Goal: Transaction & Acquisition: Purchase product/service

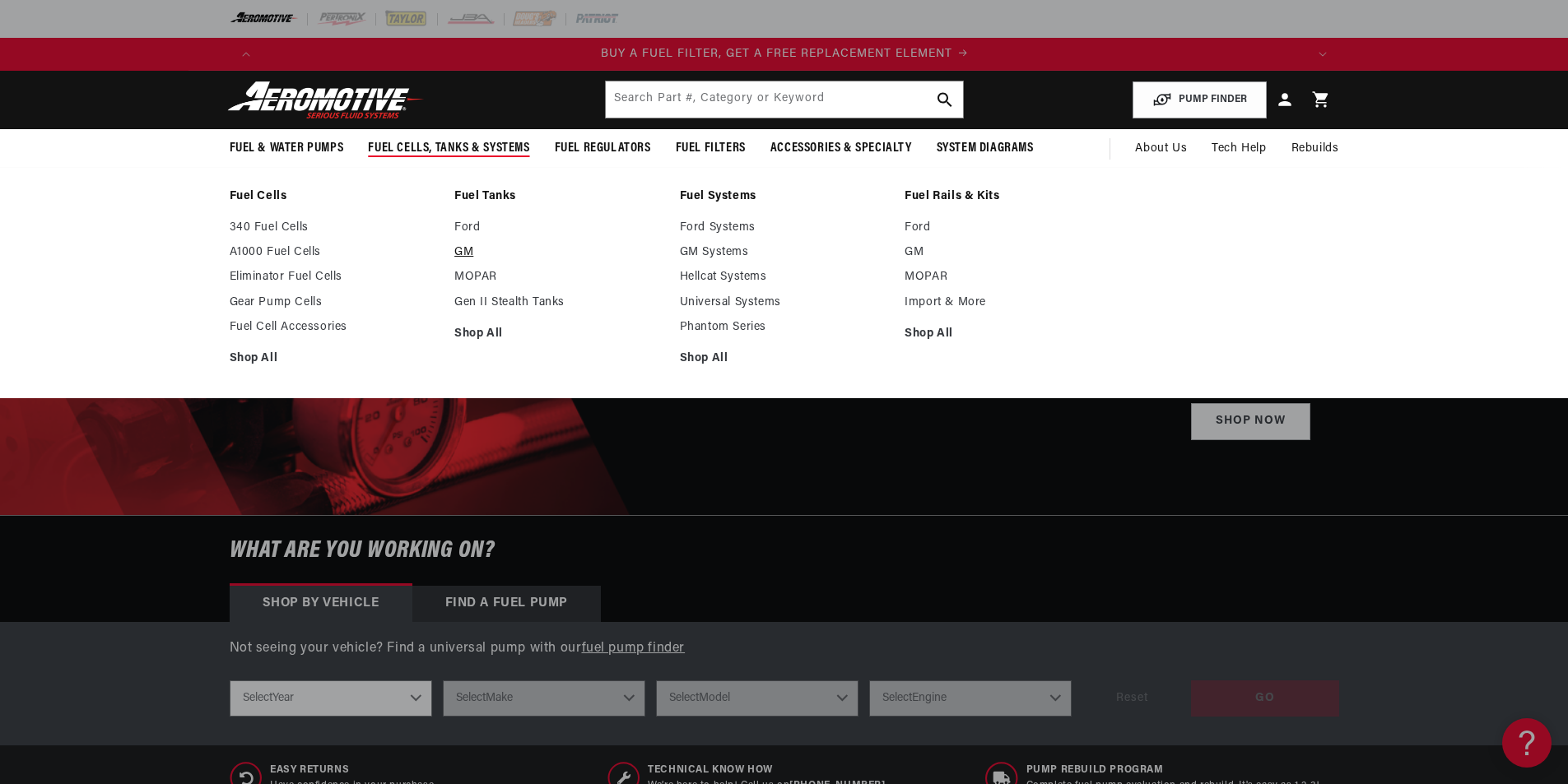
scroll to position [0, 1044]
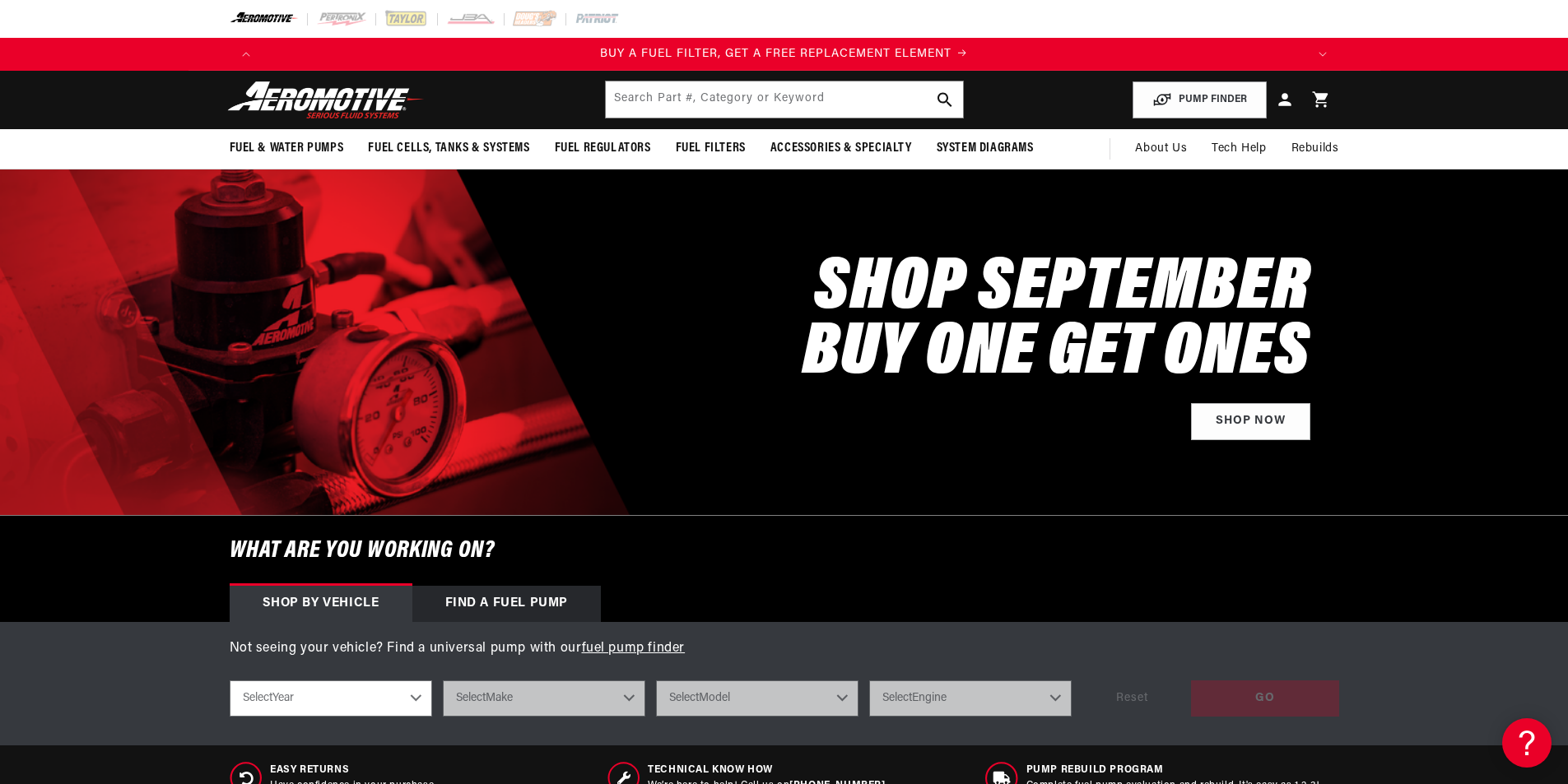
click at [412, 710] on select "Select Year [DATE] 2022 2021 2020 2019 2018 2017 2016 2015 2014 2013 2012 2011 …" at bounding box center [331, 698] width 202 height 36
select select "1987"
click at [230, 680] on select "Select Year [DATE] 2022 2021 2020 2019 2018 2017 2016 2015 2014 2013 2012 2011 …" at bounding box center [331, 698] width 202 height 36
select select "1987"
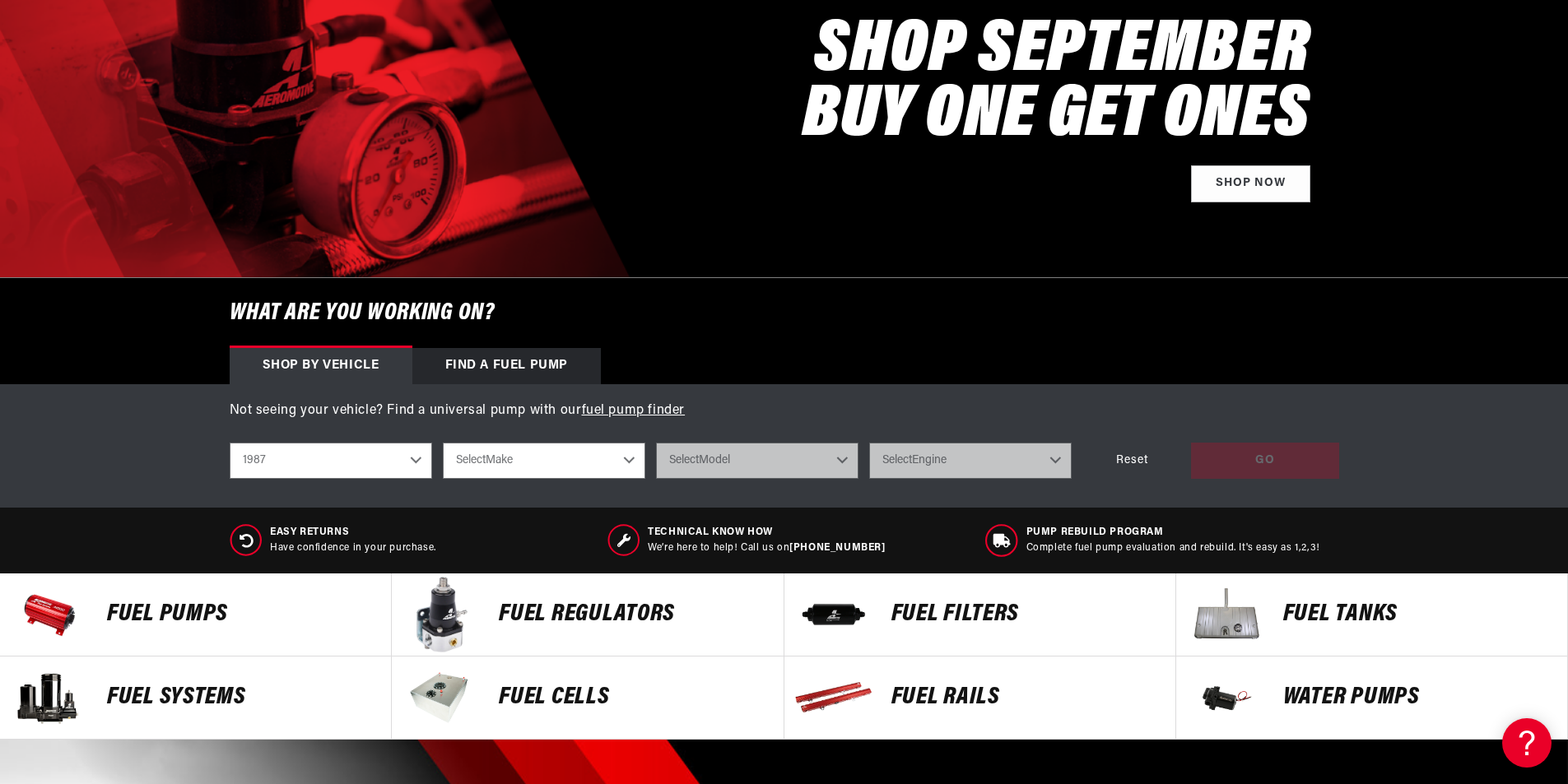
scroll to position [247, 0]
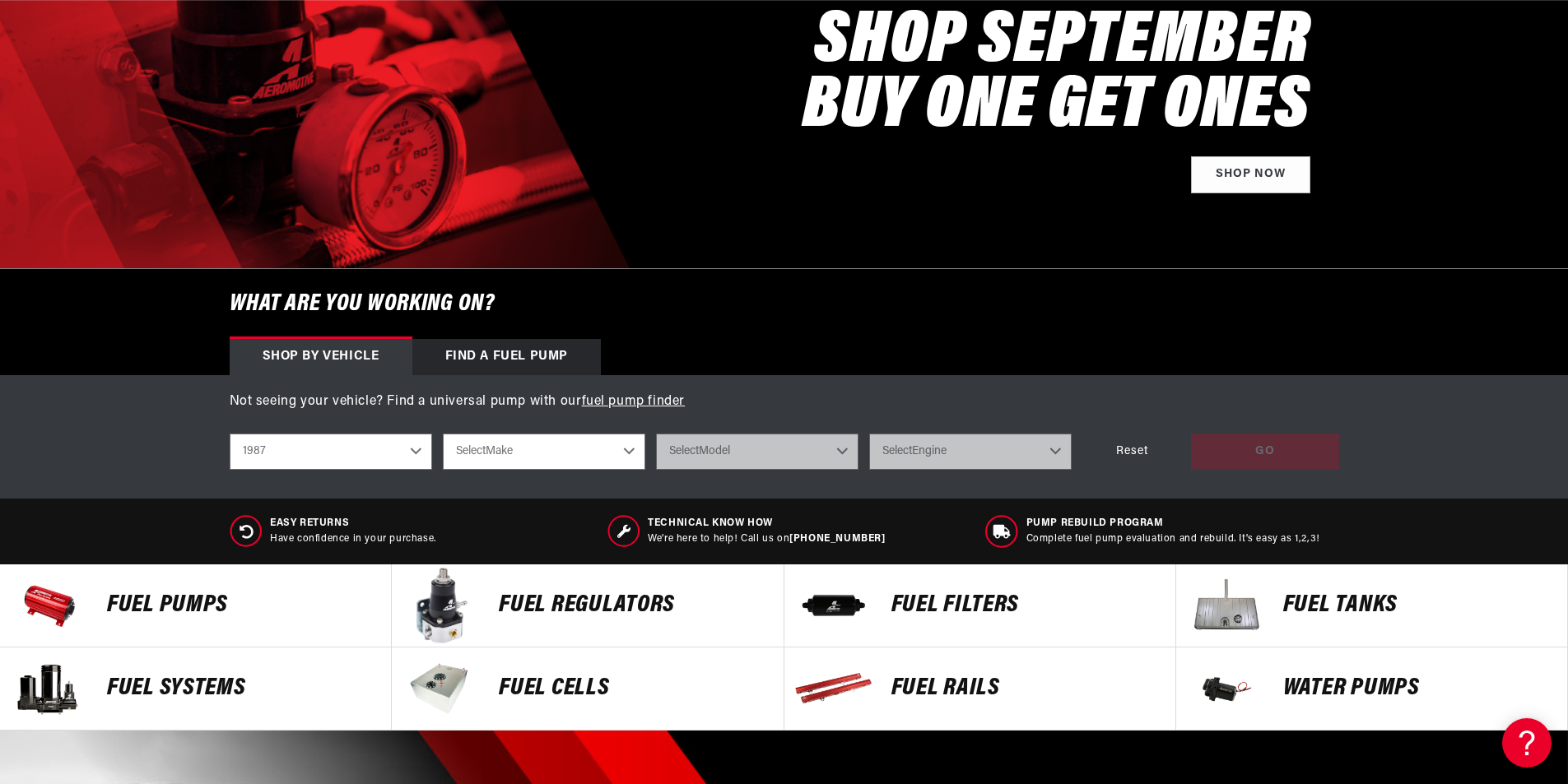
click at [631, 455] on select "Select Make Buick Chevrolet Ford Mazda Mitsubishi Nissan Oldsmobile [GEOGRAPHIC…" at bounding box center [544, 451] width 202 height 36
select select "Ford"
click at [443, 434] on select "Select Make Buick Chevrolet Ford Mazda Mitsubishi Nissan Oldsmobile [GEOGRAPHIC…" at bounding box center [544, 451] width 202 height 36
click at [552, 457] on select "Buick Chevrolet Ford Mazda Mitsubishi Nissan Oldsmobile [GEOGRAPHIC_DATA] Toyota" at bounding box center [544, 451] width 202 height 36
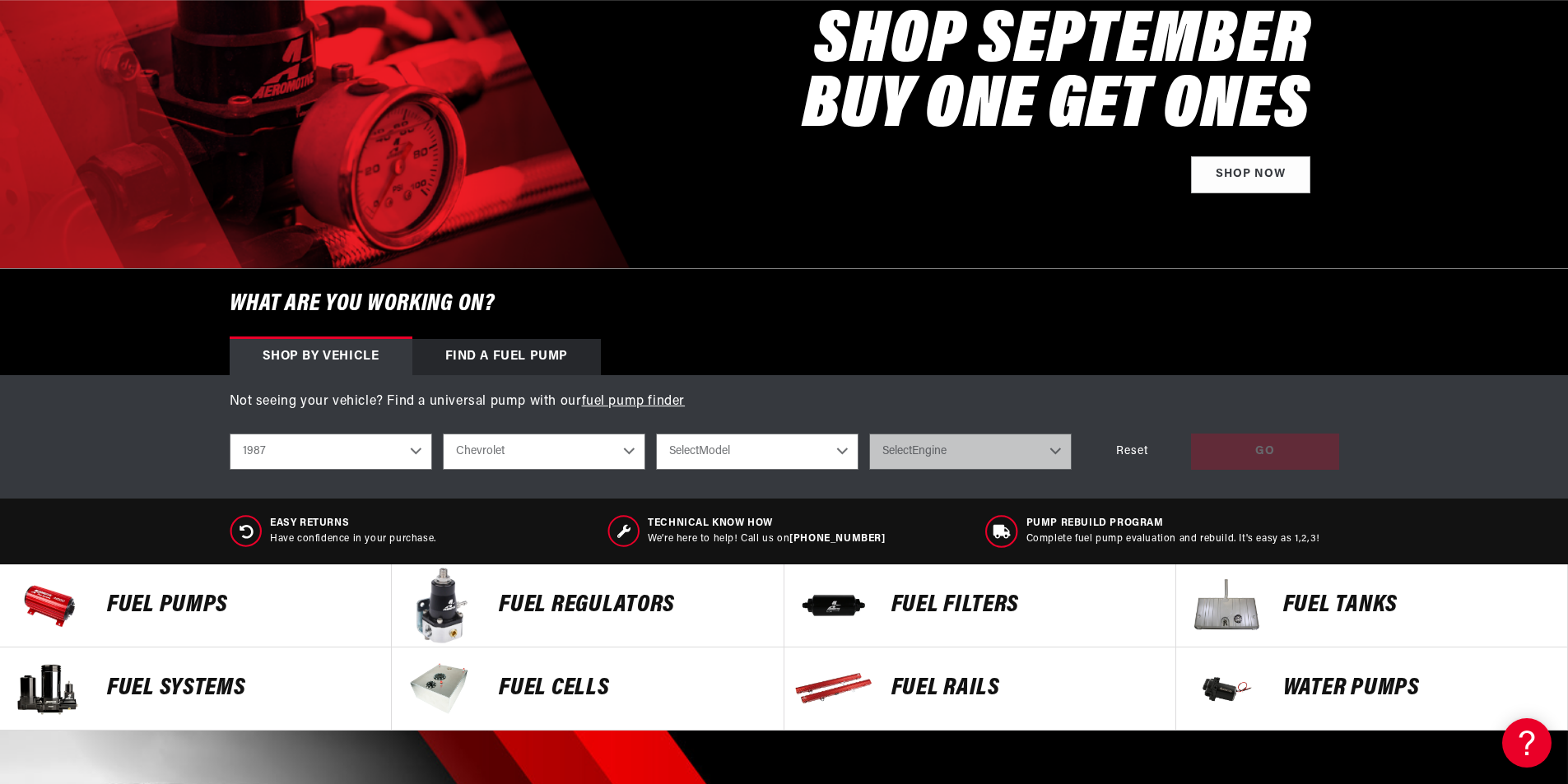
click at [443, 434] on select "Buick Chevrolet Ford Mazda Mitsubishi Nissan Oldsmobile [GEOGRAPHIC_DATA] Toyota" at bounding box center [544, 451] width 202 height 36
select select "Chevrolet"
click at [782, 445] on select "Select Model [GEOGRAPHIC_DATA] Corvette [GEOGRAPHIC_DATA] S10 S10 Blazer" at bounding box center [757, 451] width 202 height 36
click at [890, 495] on div "Not seeing your vehicle? Find a universal pump with our fuel pump finder shop b…" at bounding box center [784, 436] width 1568 height 123
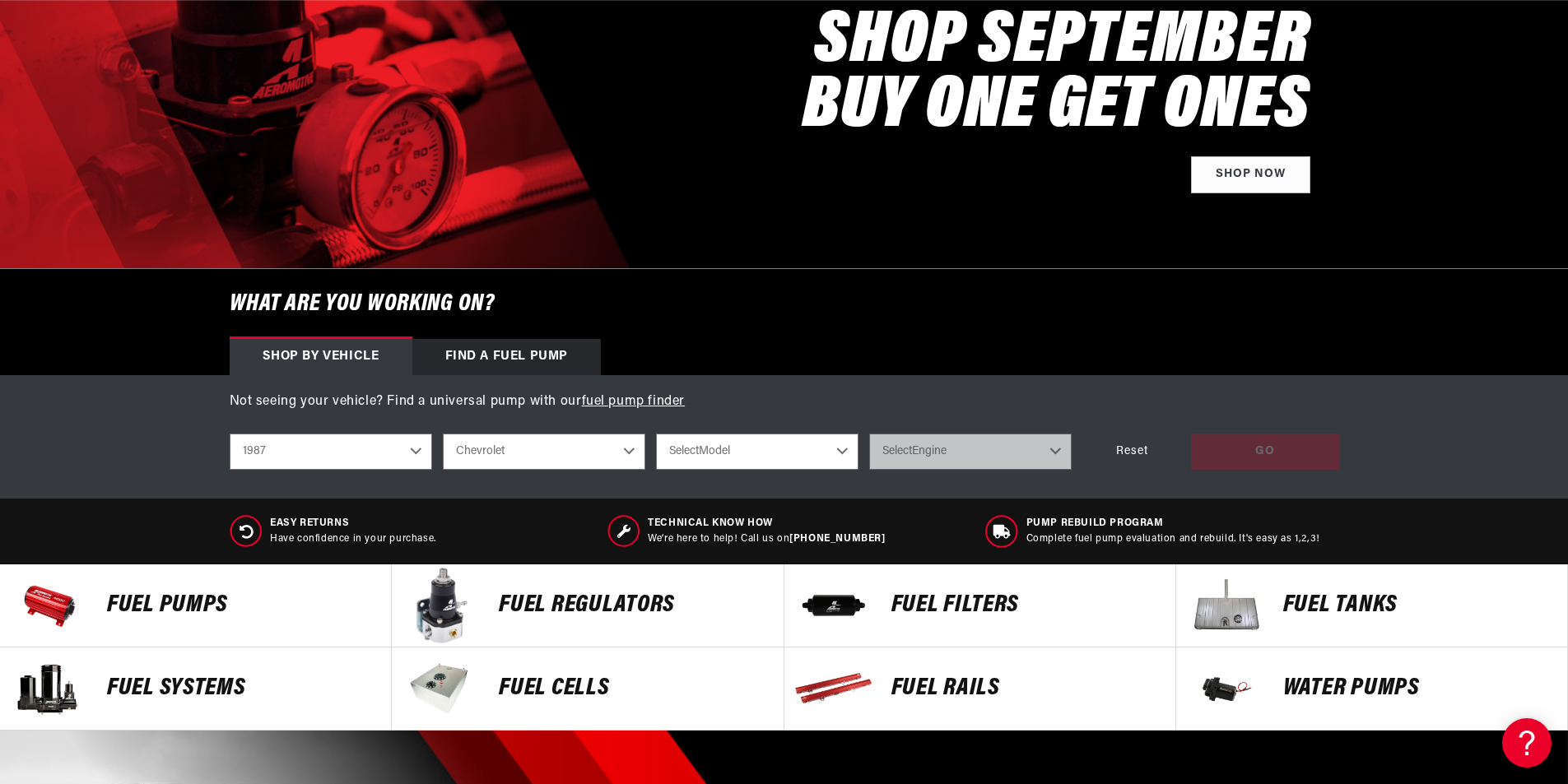
click at [867, 488] on div "Not seeing your vehicle? Find a universal pump with our fuel pump finder shop b…" at bounding box center [784, 436] width 1568 height 123
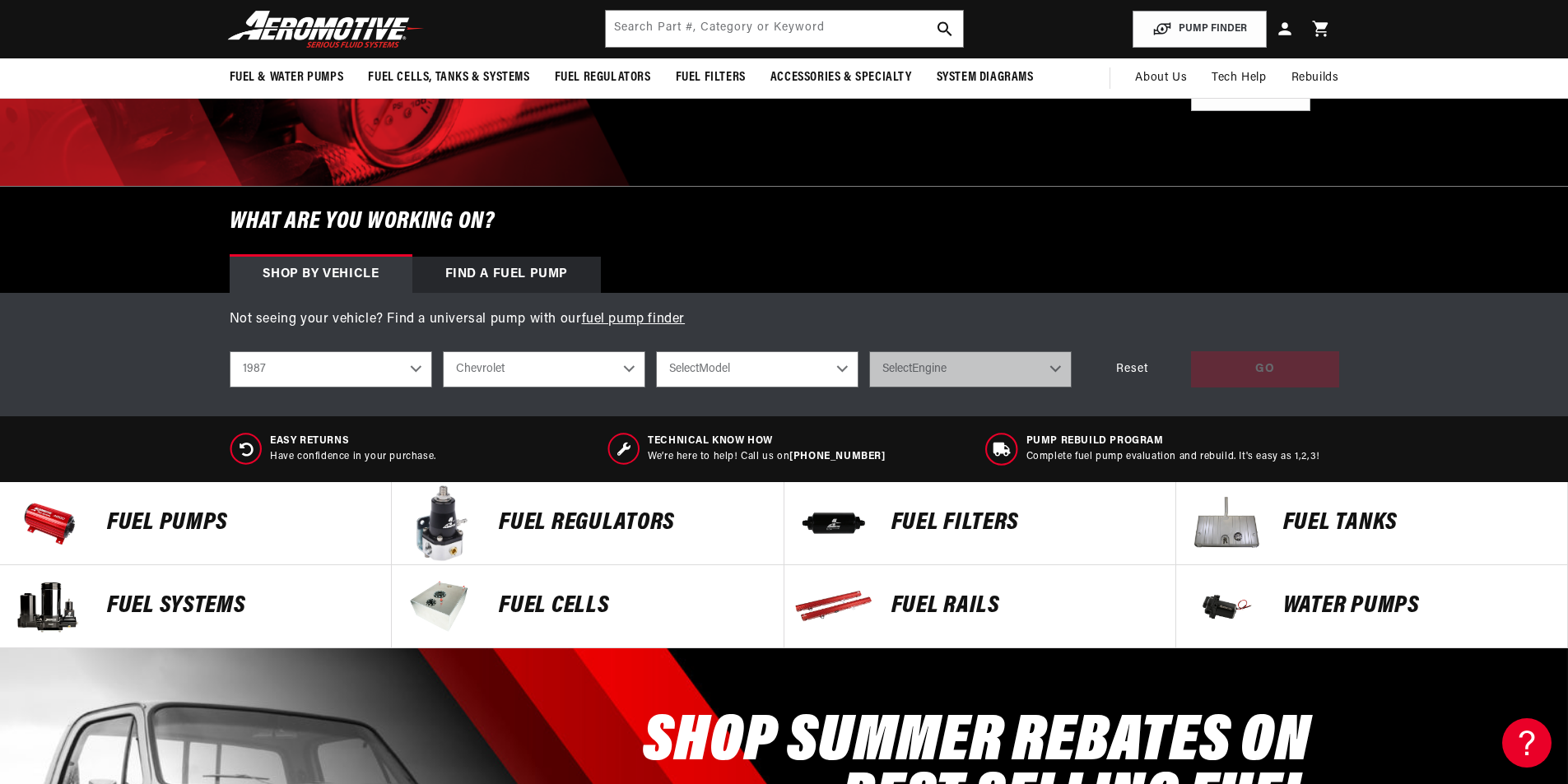
scroll to position [0, 0]
click at [629, 362] on select "Buick Chevrolet Ford Mazda Mitsubishi Nissan Oldsmobile [GEOGRAPHIC_DATA] Toyota" at bounding box center [544, 369] width 202 height 36
click at [766, 374] on select "Select Model [GEOGRAPHIC_DATA] Corvette [GEOGRAPHIC_DATA] S10 S10 Blazer" at bounding box center [757, 369] width 202 height 36
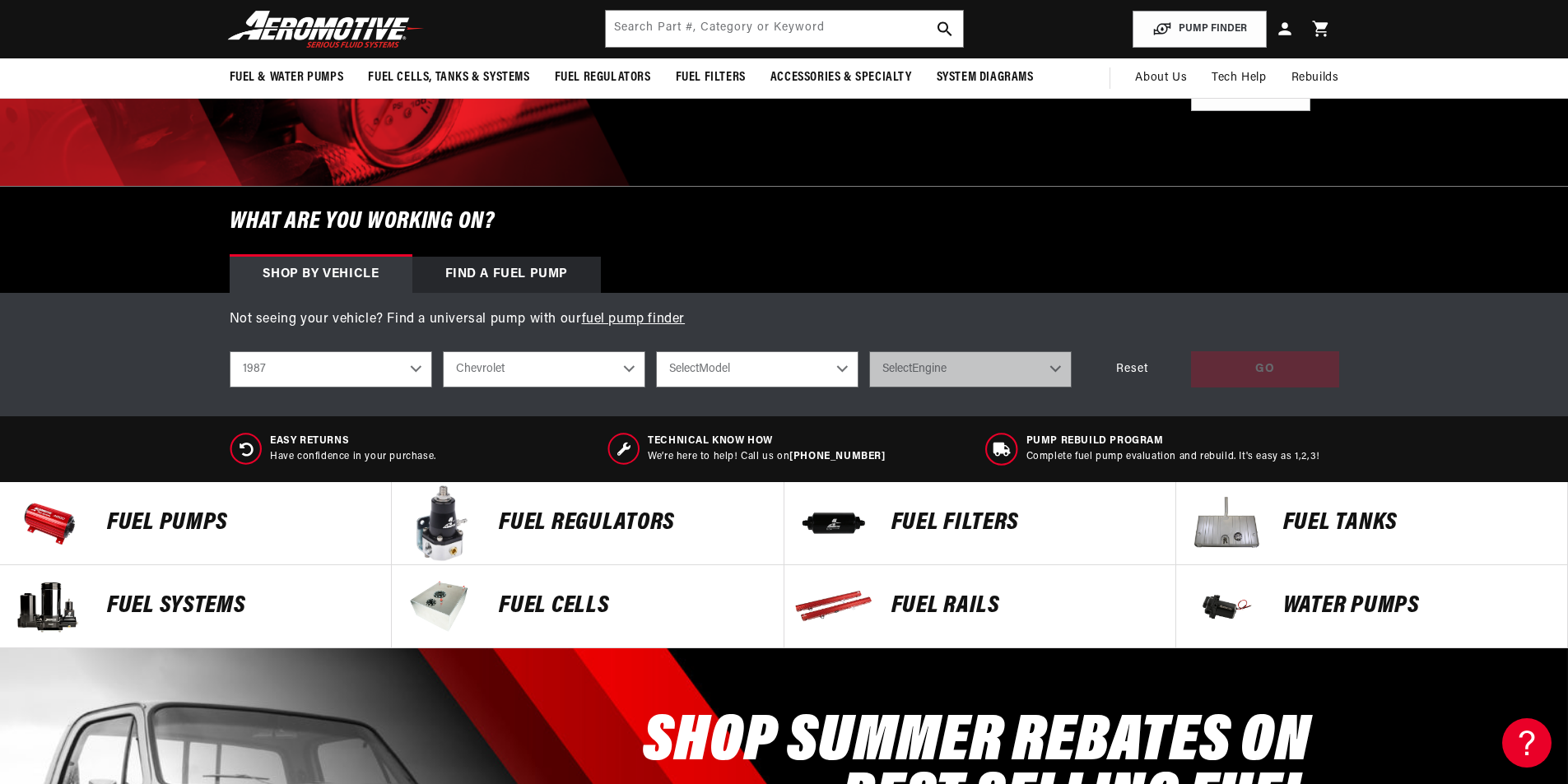
select select "S10-Blazer"
click at [656, 351] on select "Select Model [GEOGRAPHIC_DATA] Corvette [GEOGRAPHIC_DATA] S10 S10 Blazer" at bounding box center [757, 369] width 202 height 36
select select "S10-Blazer"
click at [1017, 374] on select "Select Engine 2.5L 2.8L" at bounding box center [970, 369] width 202 height 36
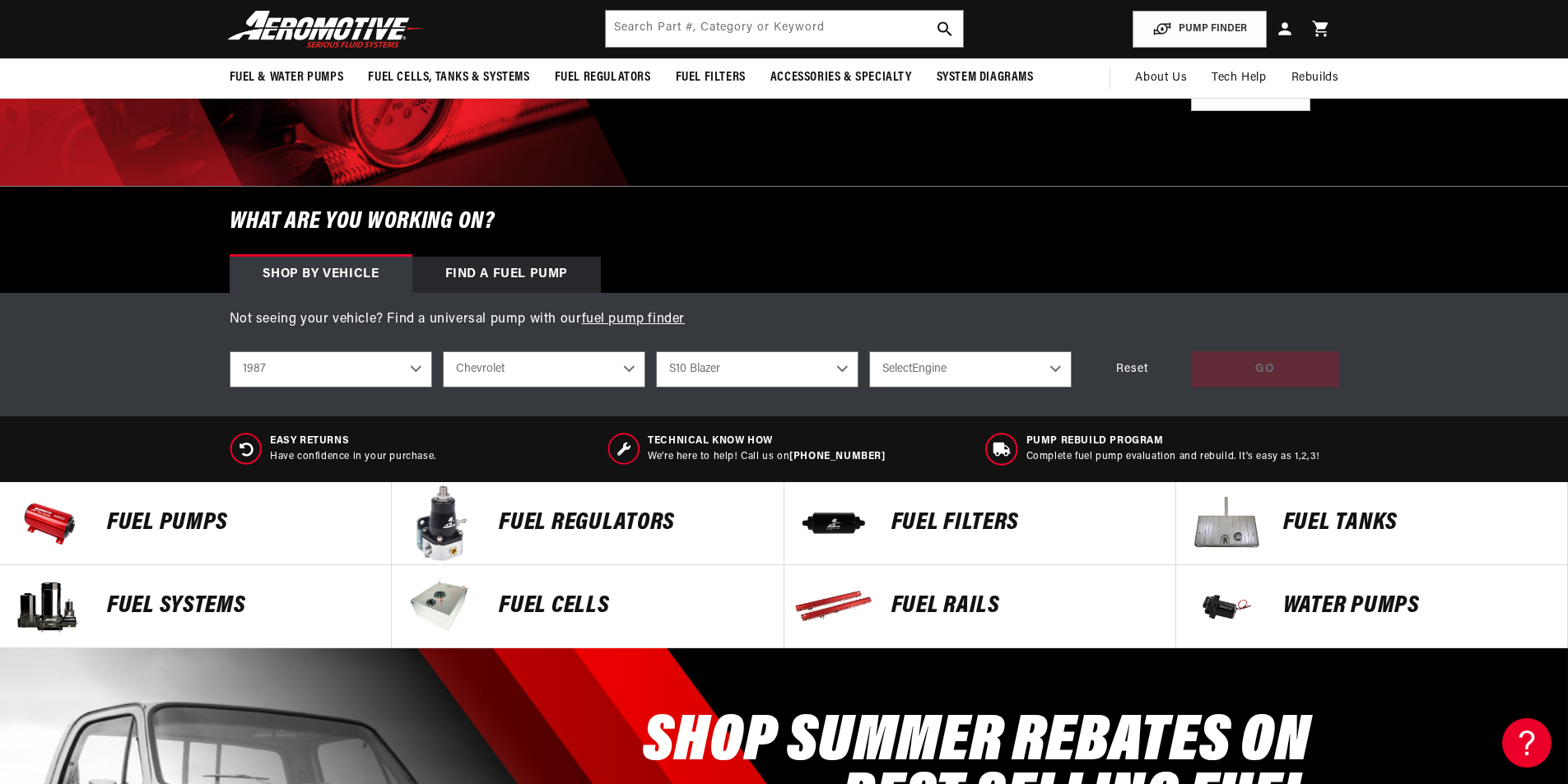
click at [855, 370] on select "Camaro Corvette [GEOGRAPHIC_DATA] S10 S10 Blazer" at bounding box center [757, 369] width 202 height 36
click at [858, 277] on div "Shop by vehicle Find a Fuel Pump" at bounding box center [785, 275] width 1192 height 36
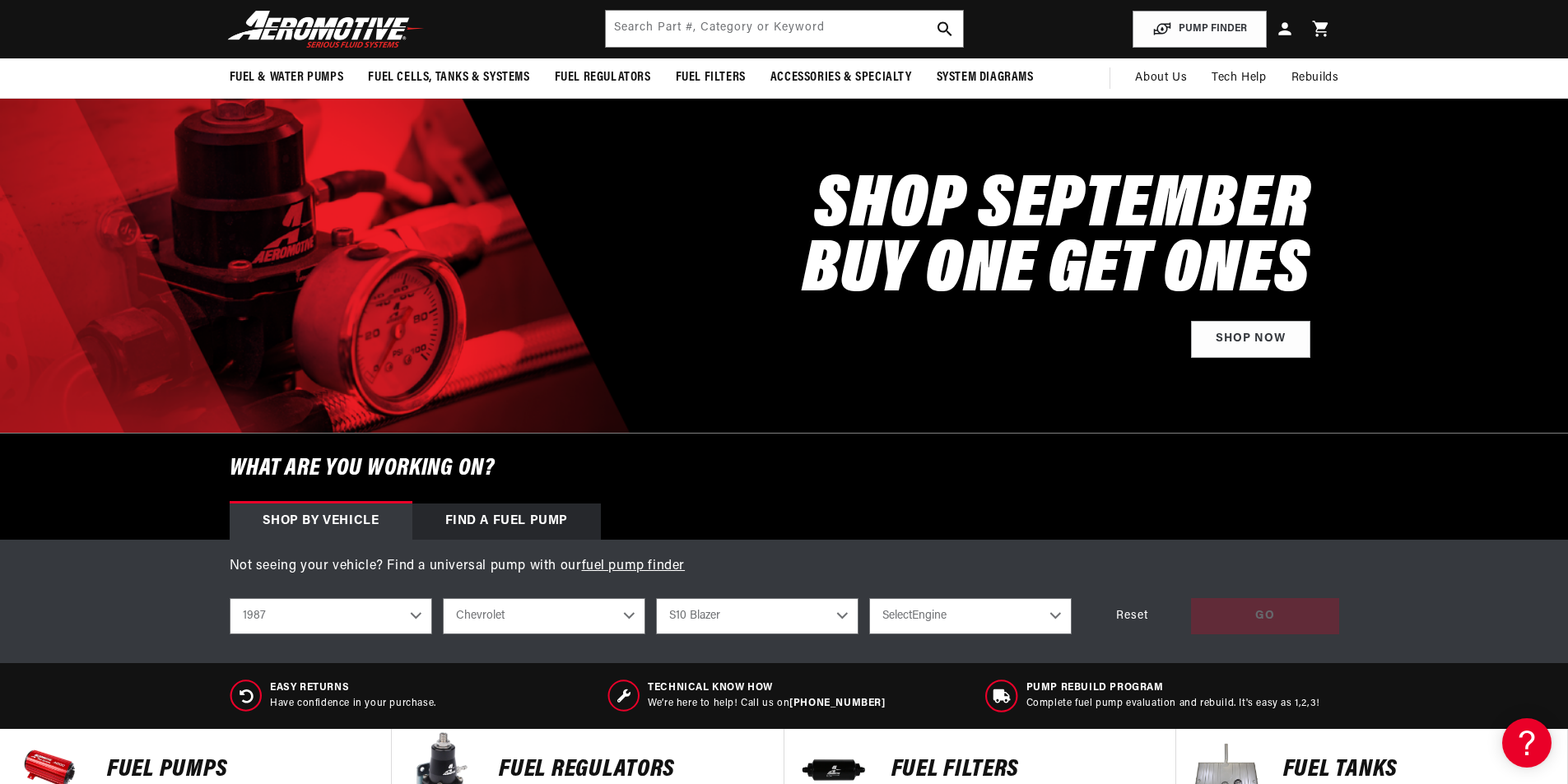
scroll to position [0, 3131]
click at [504, 518] on div "Find a Fuel Pump" at bounding box center [506, 521] width 189 height 36
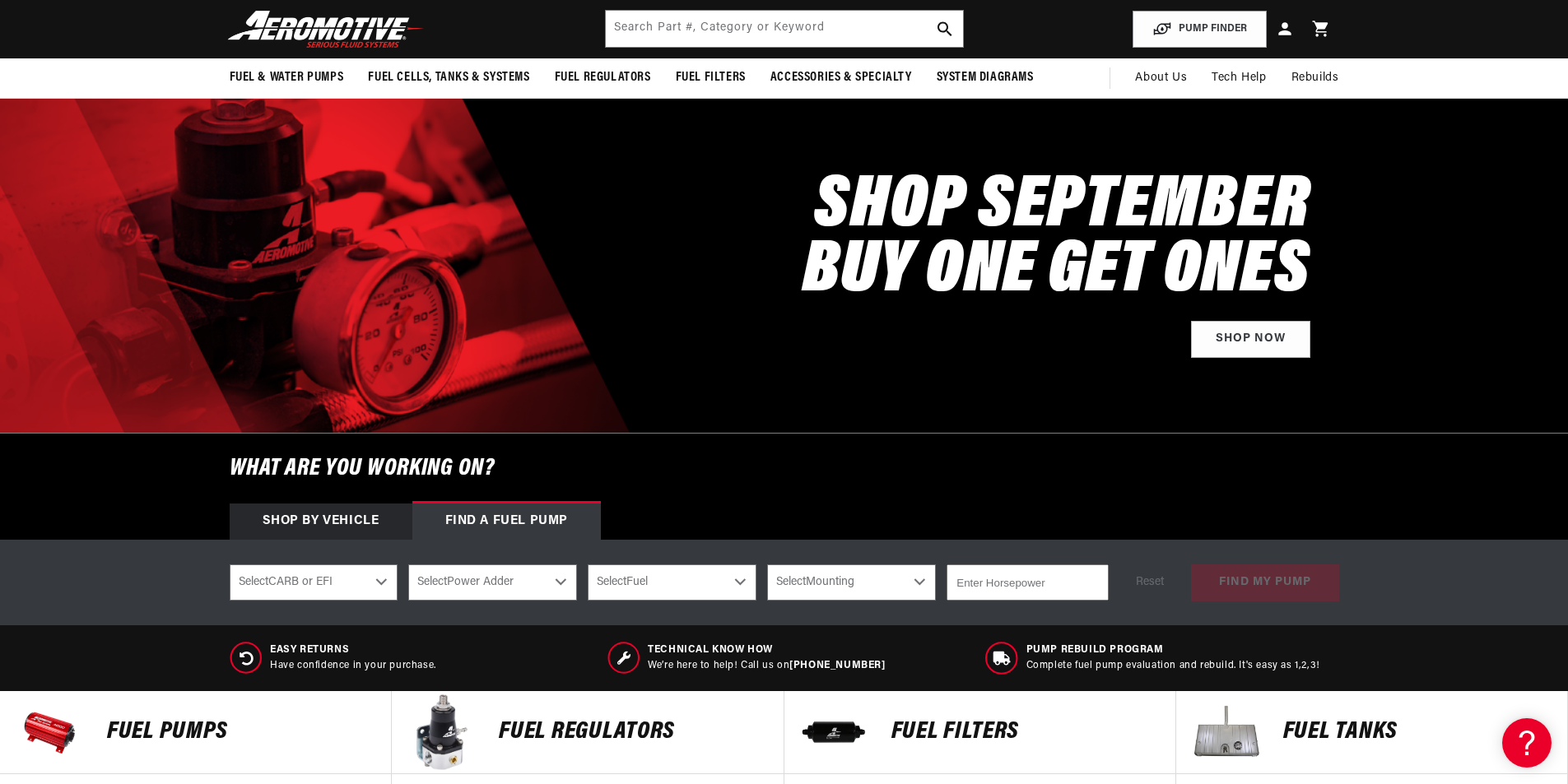
click at [372, 583] on select "Select CARB or EFI [GEOGRAPHIC_DATA] Fuel Injected" at bounding box center [314, 583] width 169 height 36
select select "Fuel-Injected"
click at [230, 565] on select "Select CARB or EFI [GEOGRAPHIC_DATA] Fuel Injected" at bounding box center [314, 583] width 169 height 36
select select "Fuel-Injected"
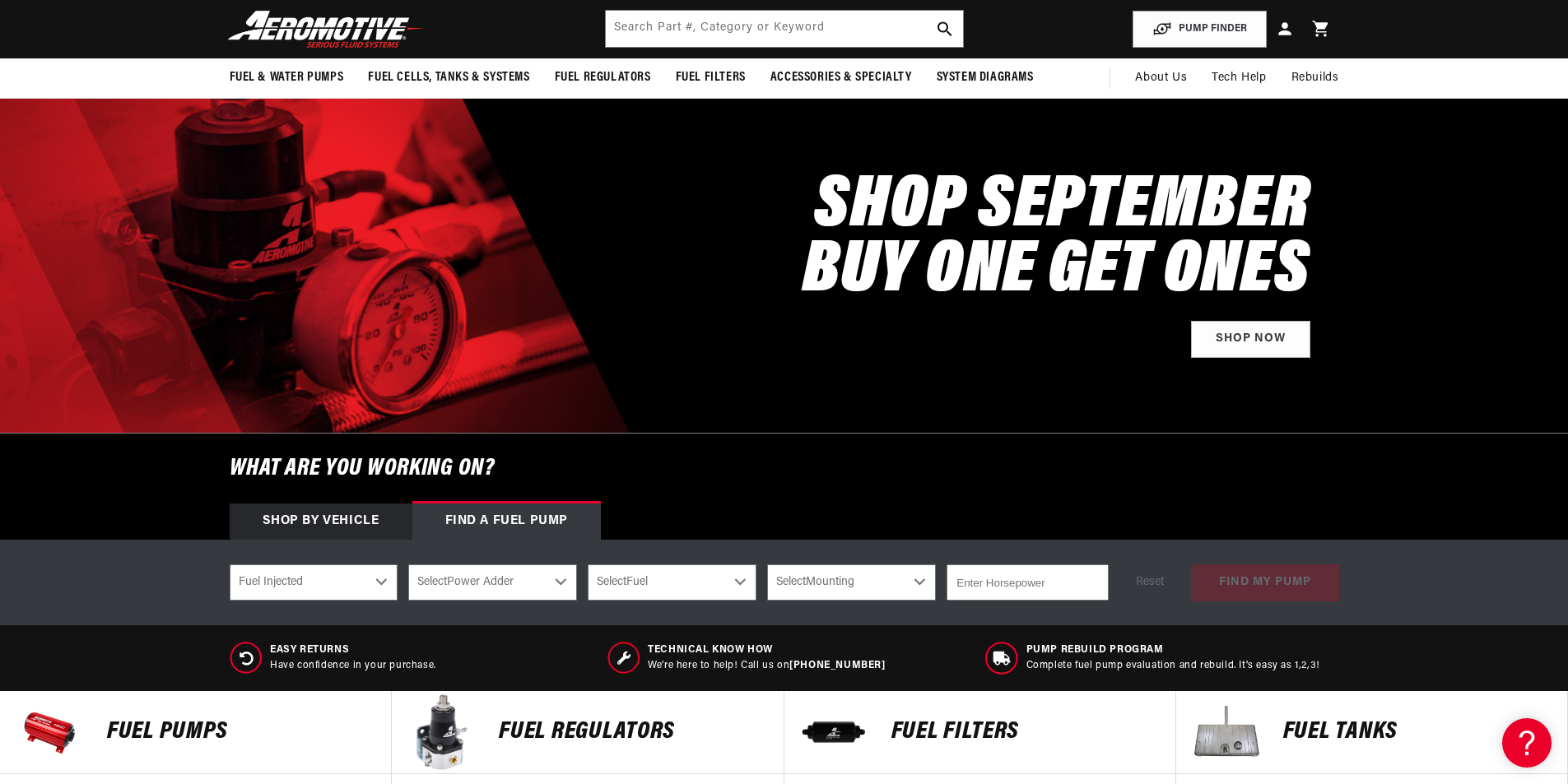
scroll to position [0, 0]
click at [490, 573] on select "Select Power Adder No - Naturally Aspirated Yes - Forced Induction" at bounding box center [492, 583] width 169 height 36
select select "Yes-Forced-Induction"
click at [408, 565] on select "Select Power Adder No - Naturally Aspirated Yes - Forced Induction" at bounding box center [492, 583] width 169 height 36
select select "Yes-Forced-Induction"
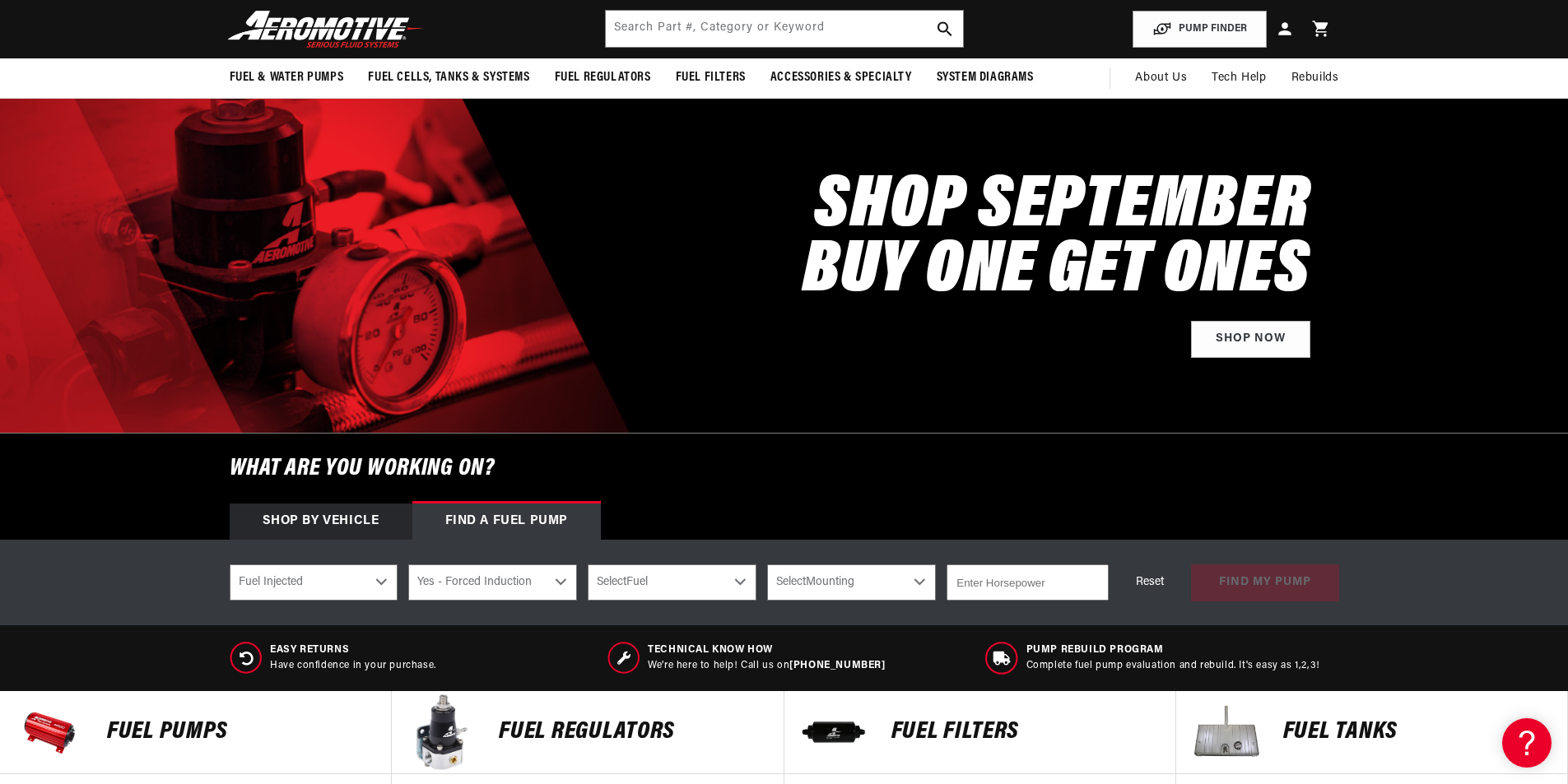
click at [657, 595] on select "Select Fuel E85 Gas" at bounding box center [672, 583] width 169 height 36
click at [857, 592] on select "Select Mounting External In-Tank" at bounding box center [851, 583] width 169 height 36
click at [1044, 576] on input "number" at bounding box center [1027, 583] width 161 height 36
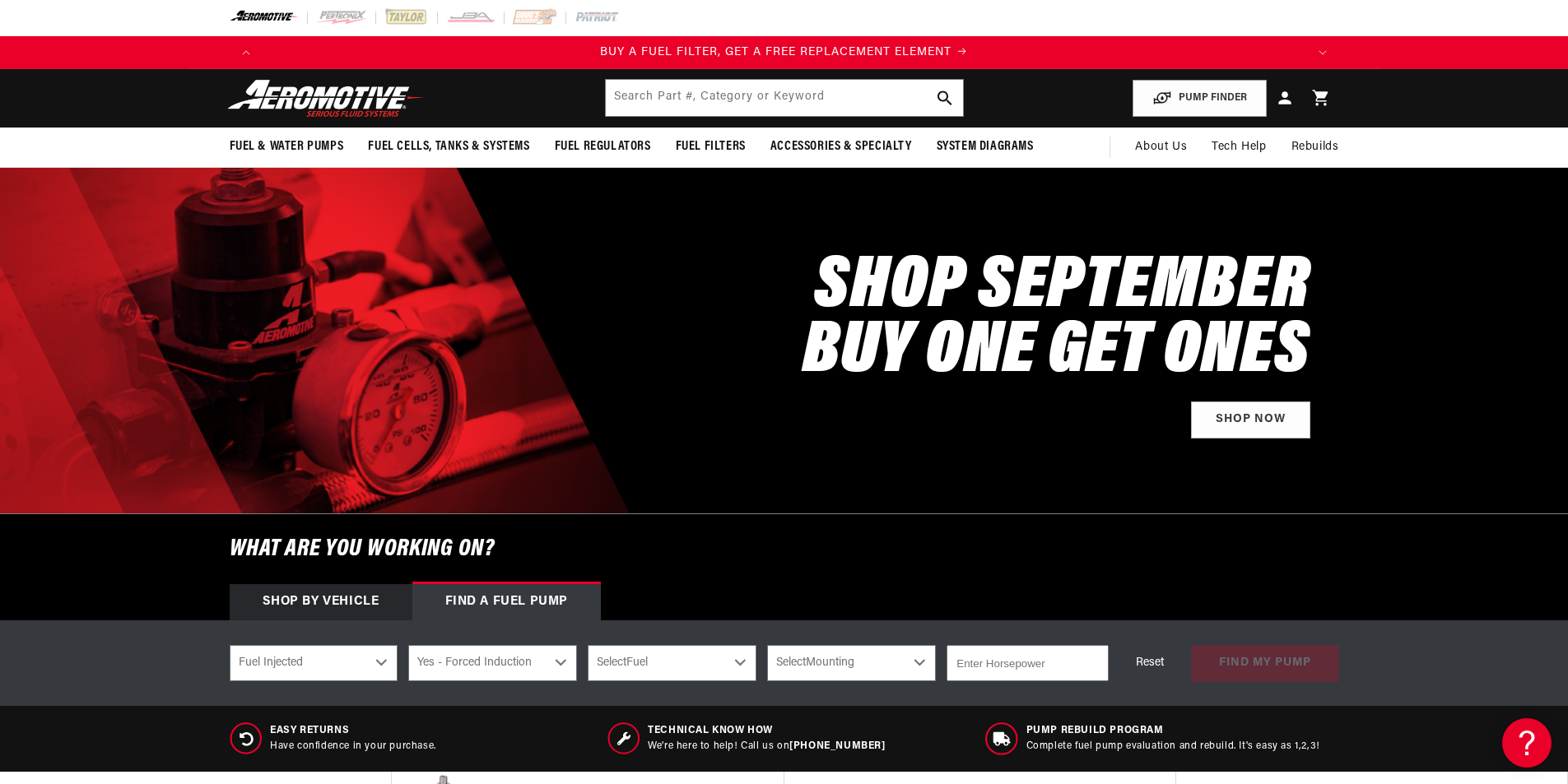
scroll to position [0, 0]
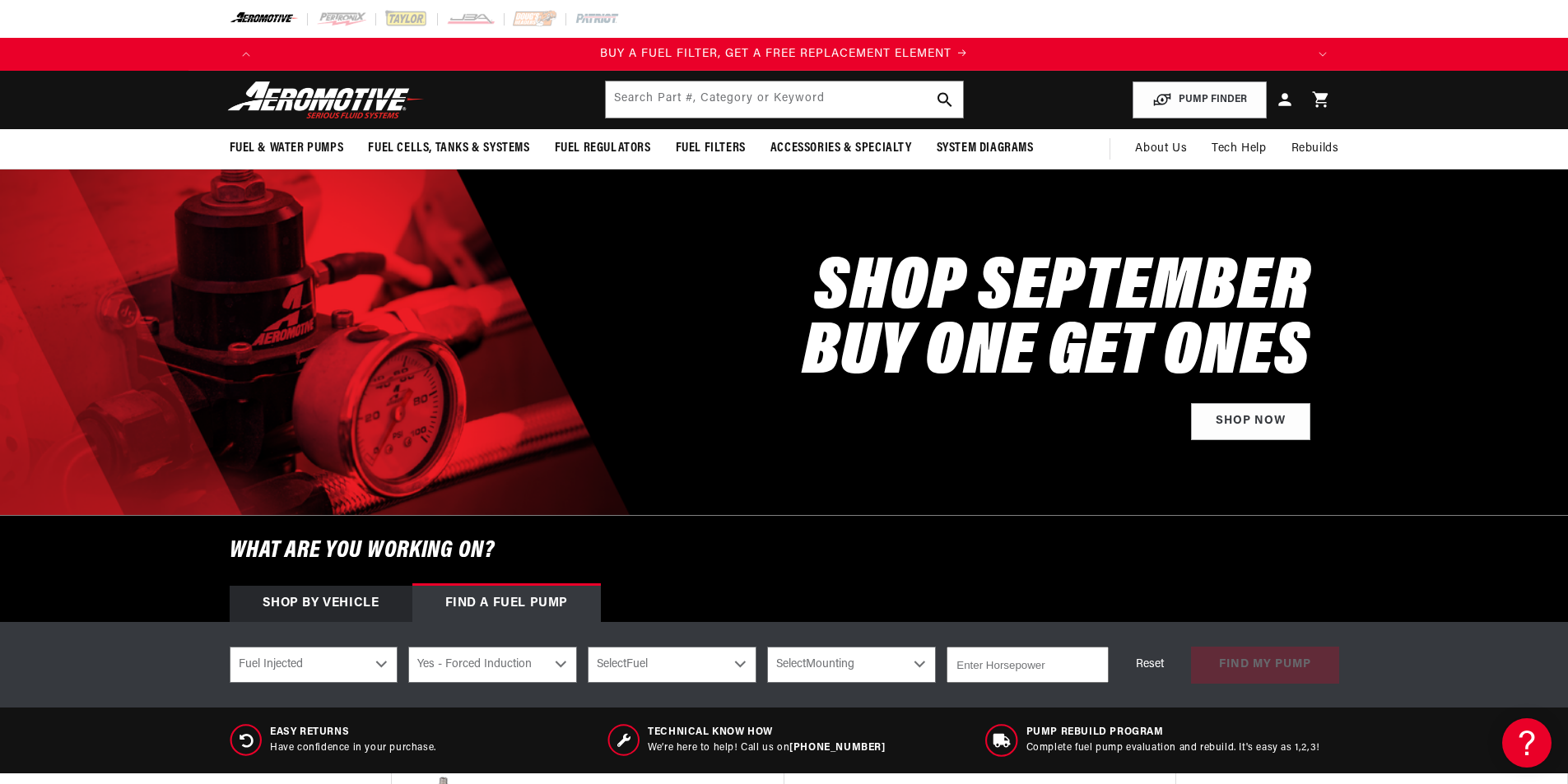
click at [800, 491] on div "SHOP SEPTEMBER BUY ONE GET ONES Shop Now" at bounding box center [784, 342] width 1109 height 346
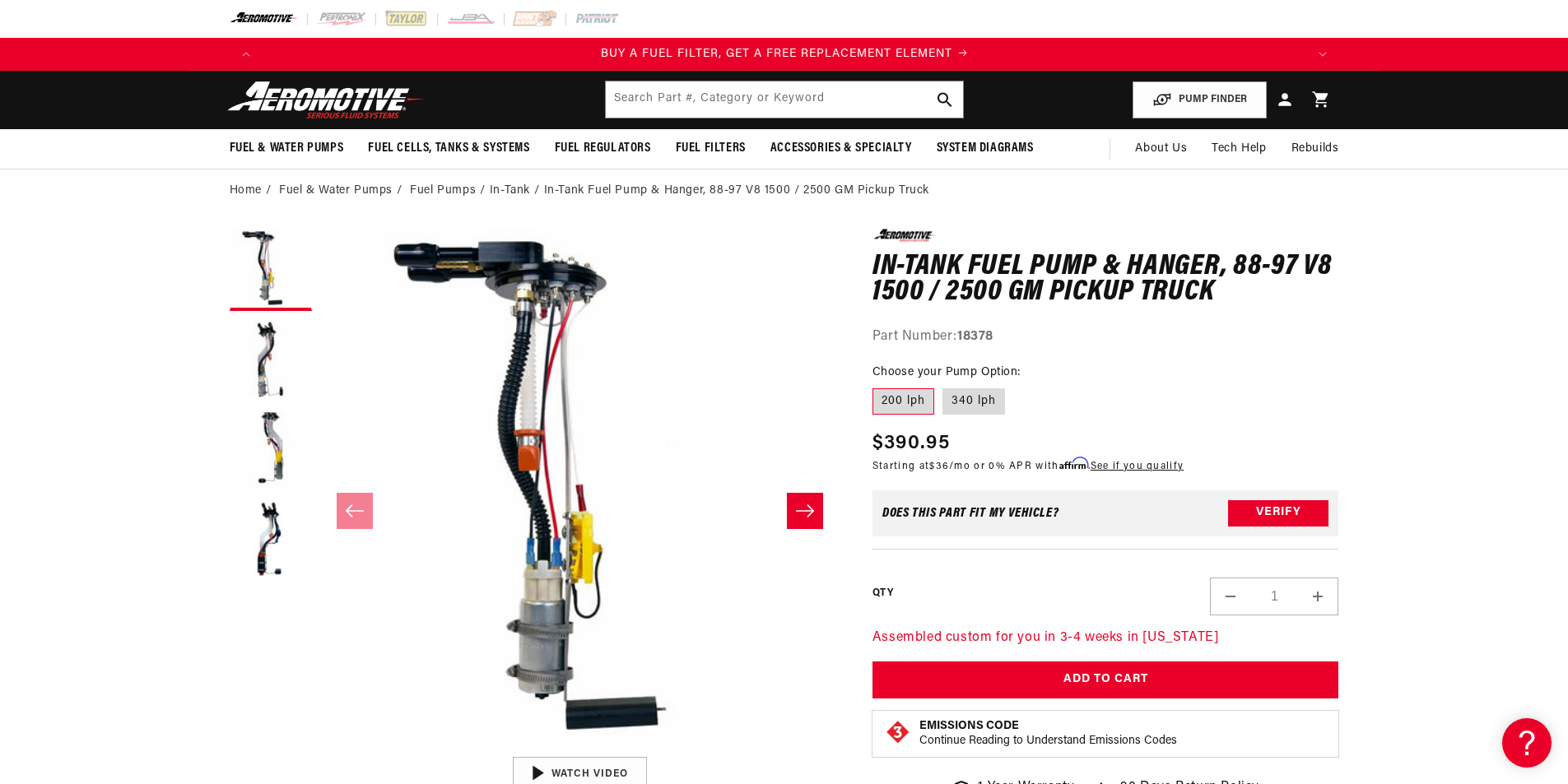
scroll to position [0, 1044]
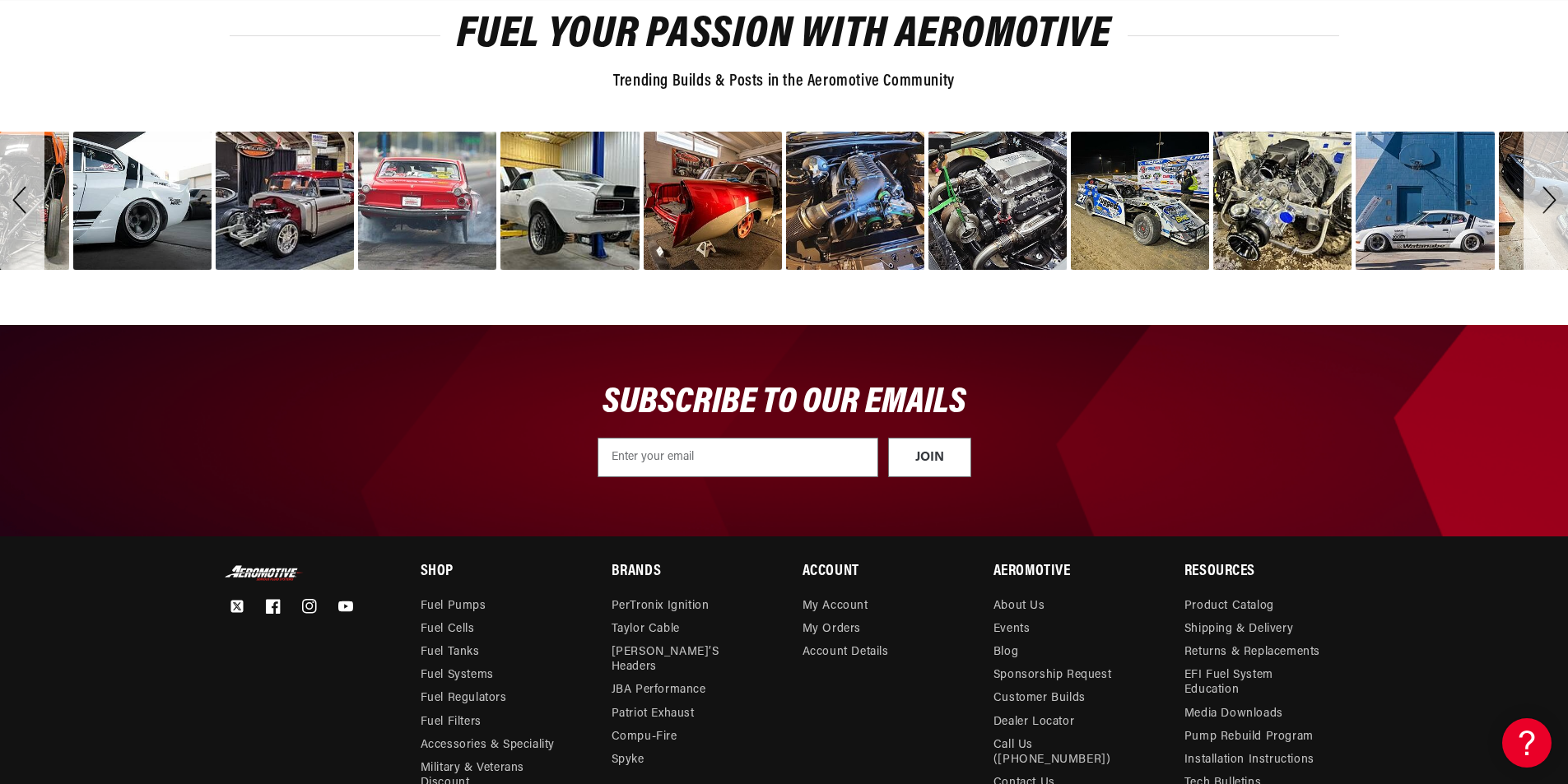
scroll to position [0, 2087]
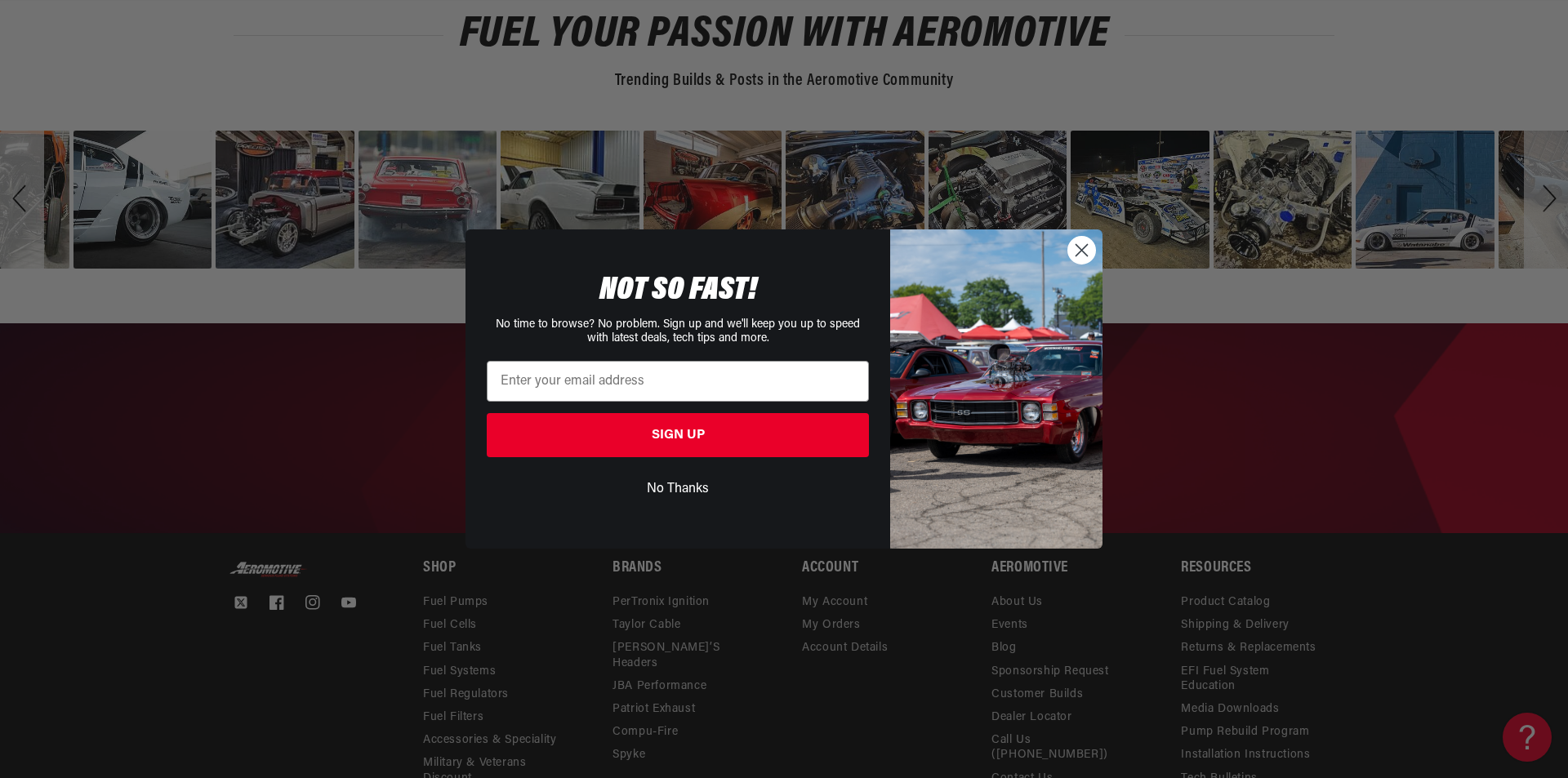
click at [1074, 257] on circle "Close dialog" at bounding box center [1081, 250] width 27 height 27
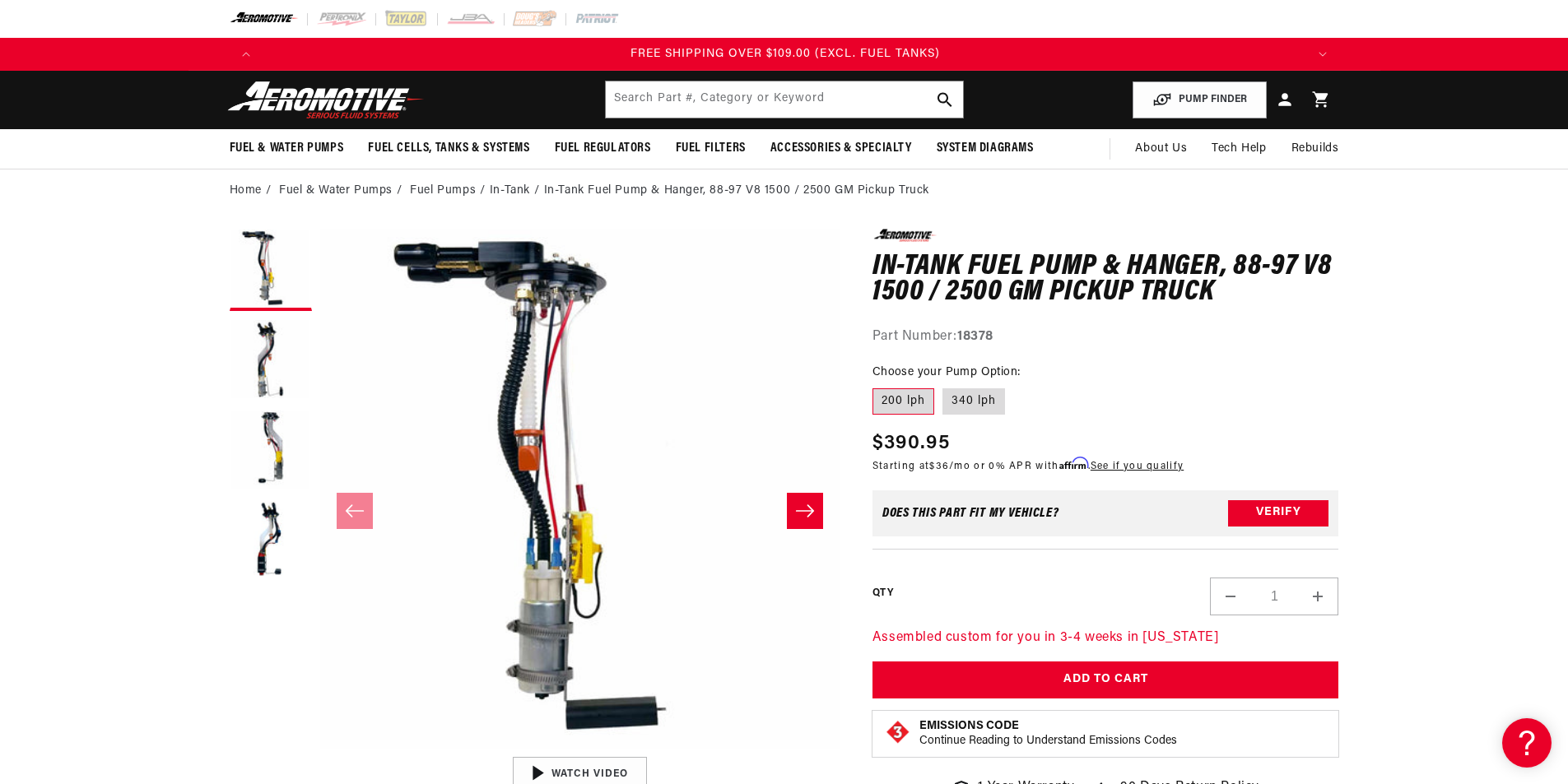
scroll to position [0, 3131]
click at [320, 749] on button "Open media 1 in modal" at bounding box center [320, 749] width 0 height 0
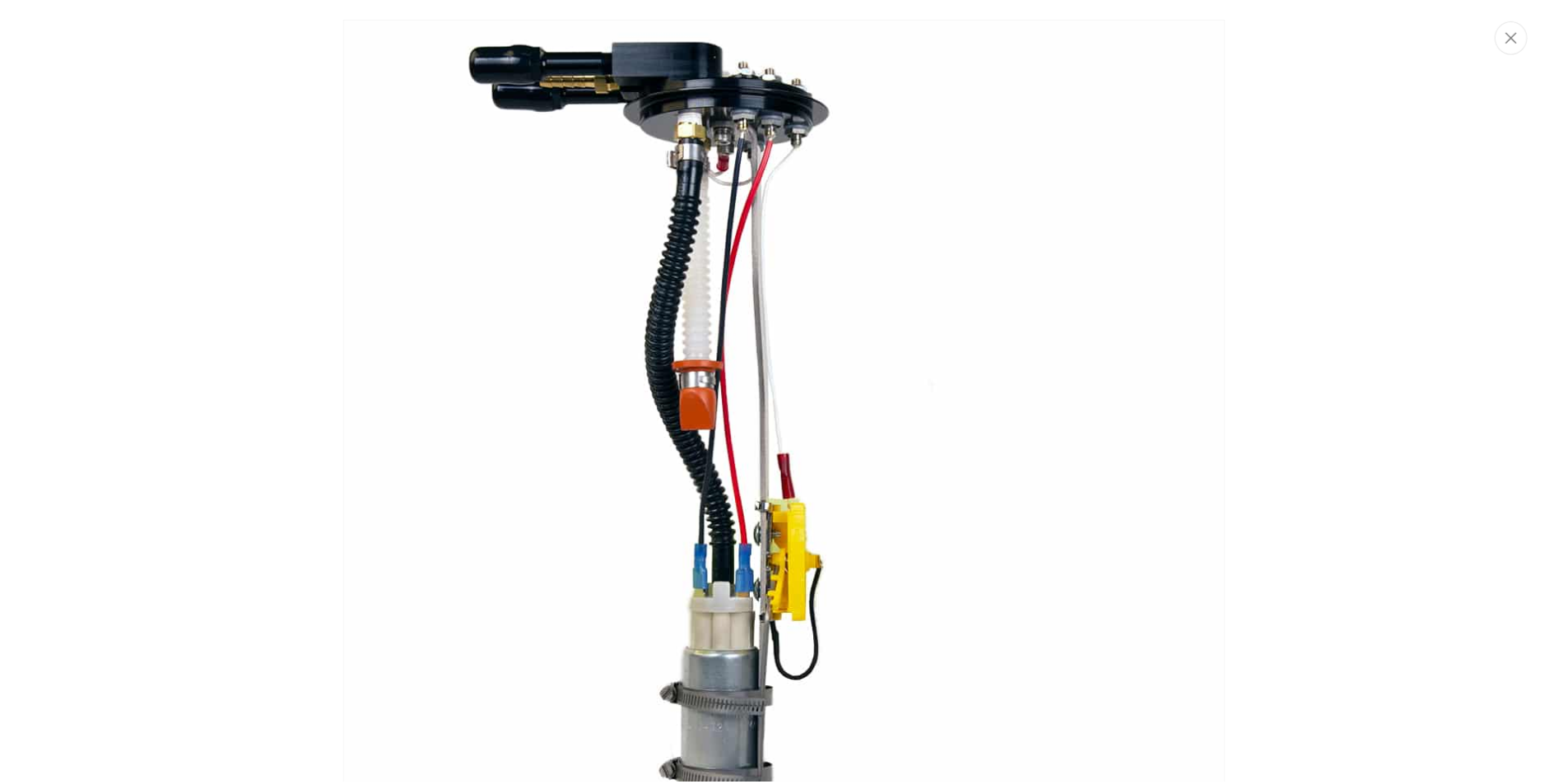
scroll to position [0, 0]
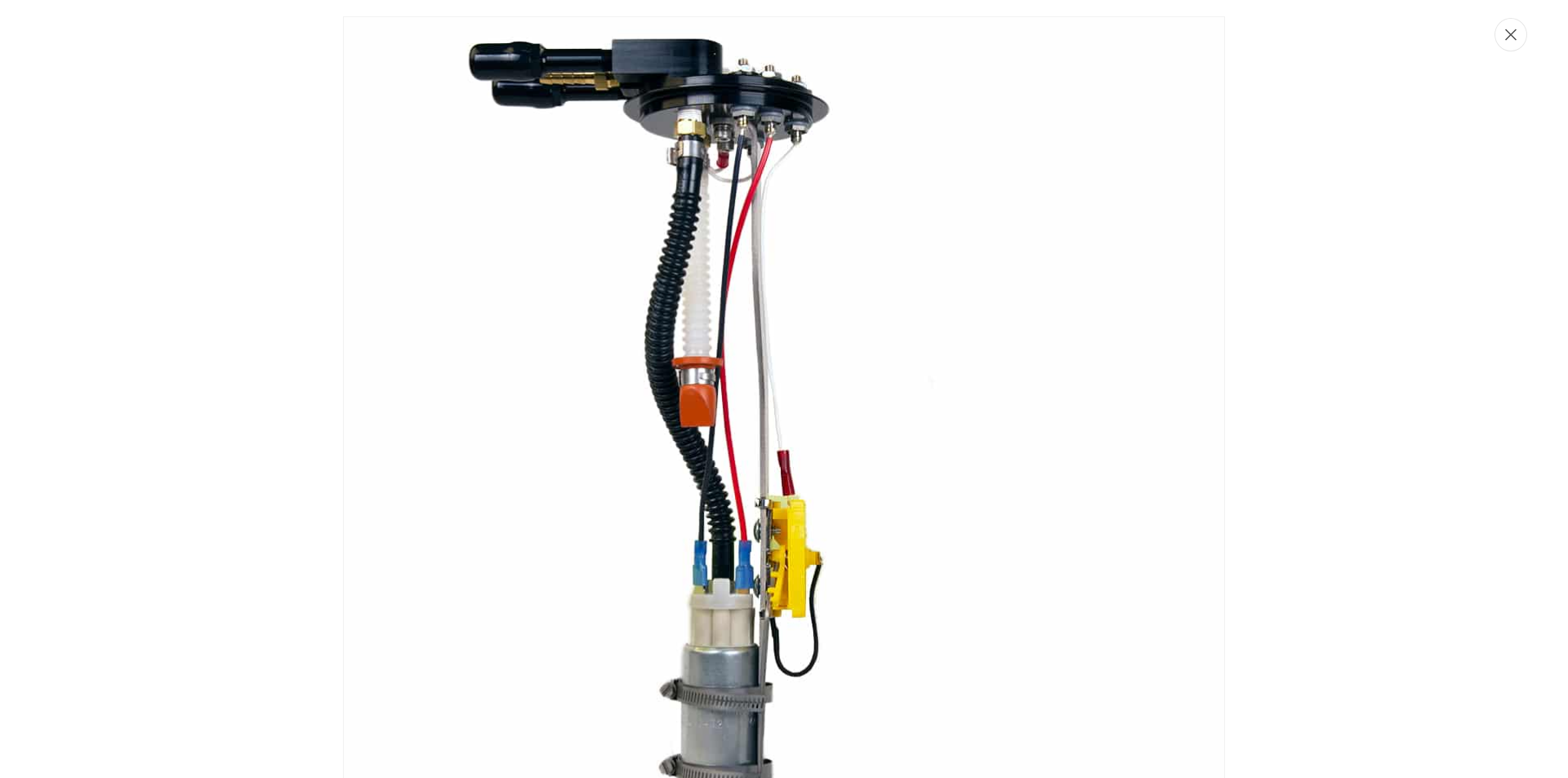
click at [1514, 35] on icon "Close" at bounding box center [1510, 34] width 11 height 12
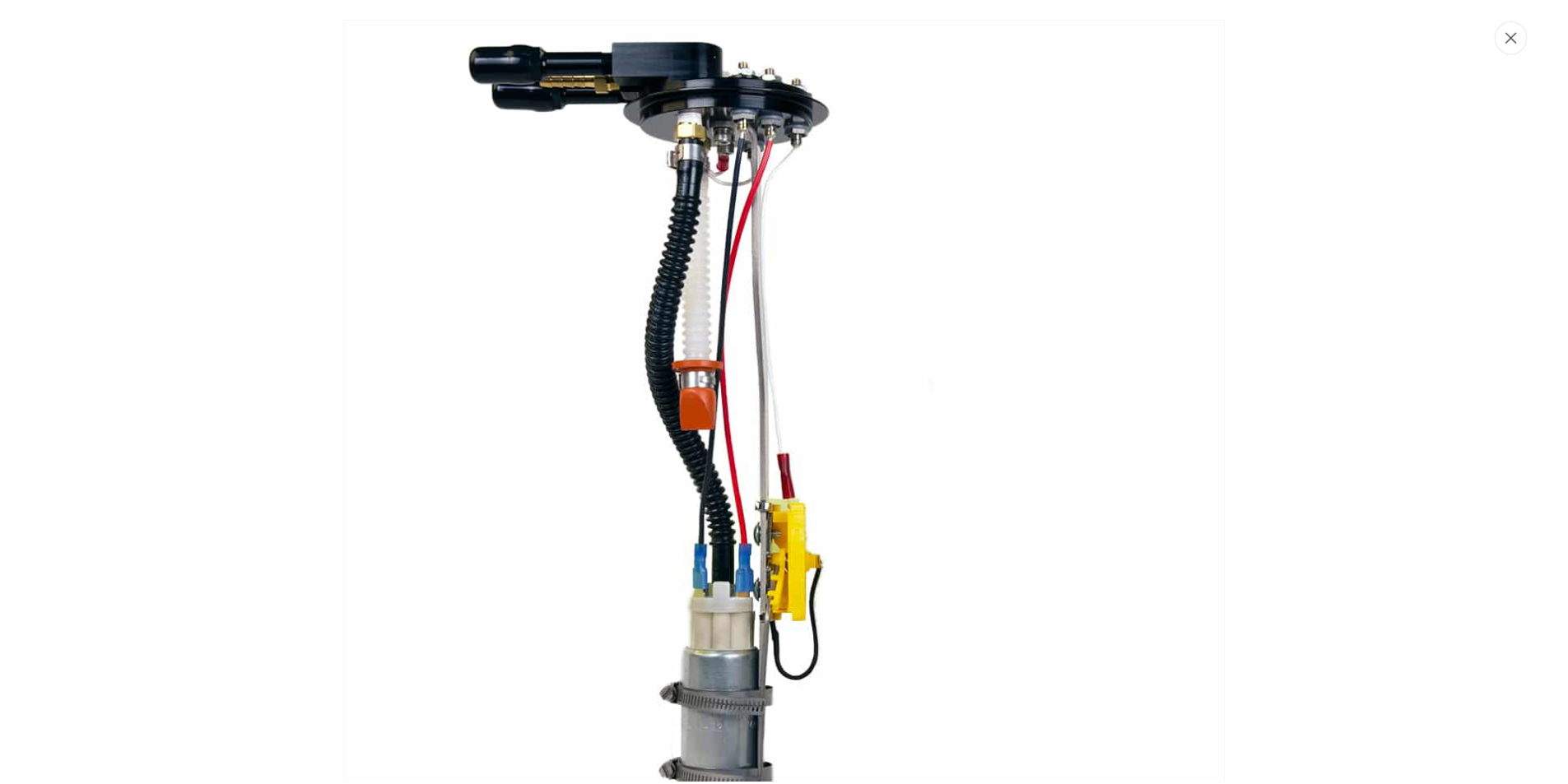
scroll to position [1, 0]
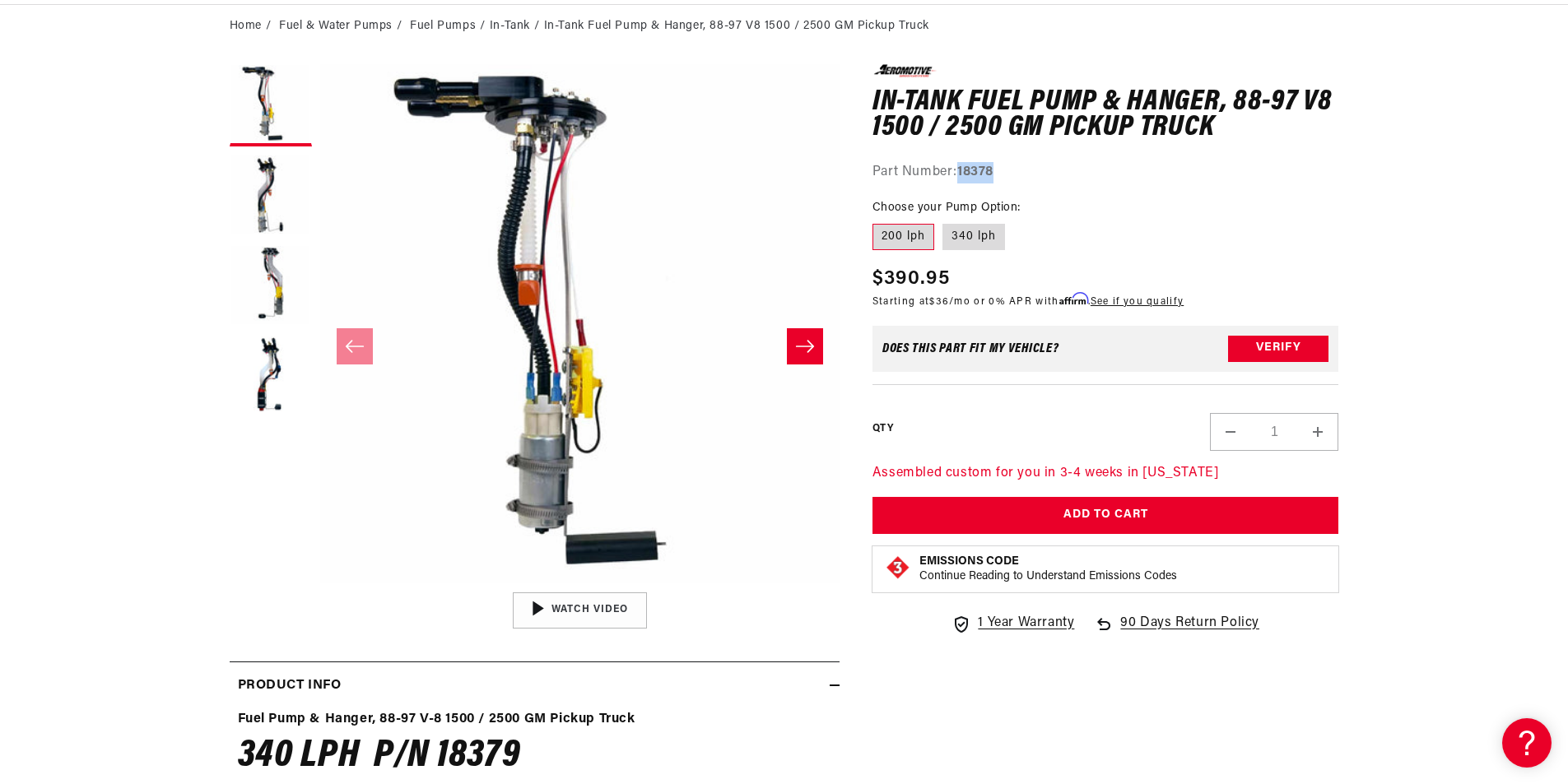
scroll to position [0, 3131]
drag, startPoint x: 1010, startPoint y: 172, endPoint x: 963, endPoint y: 172, distance: 47.0
click at [963, 172] on div "Part Number: 18378" at bounding box center [1106, 173] width 466 height 21
click at [1033, 195] on div "0.0 star rating Write a review In-Tank Fuel Pump & Hanger, 88-97 V8 1500 / 2500…" at bounding box center [1106, 357] width 466 height 586
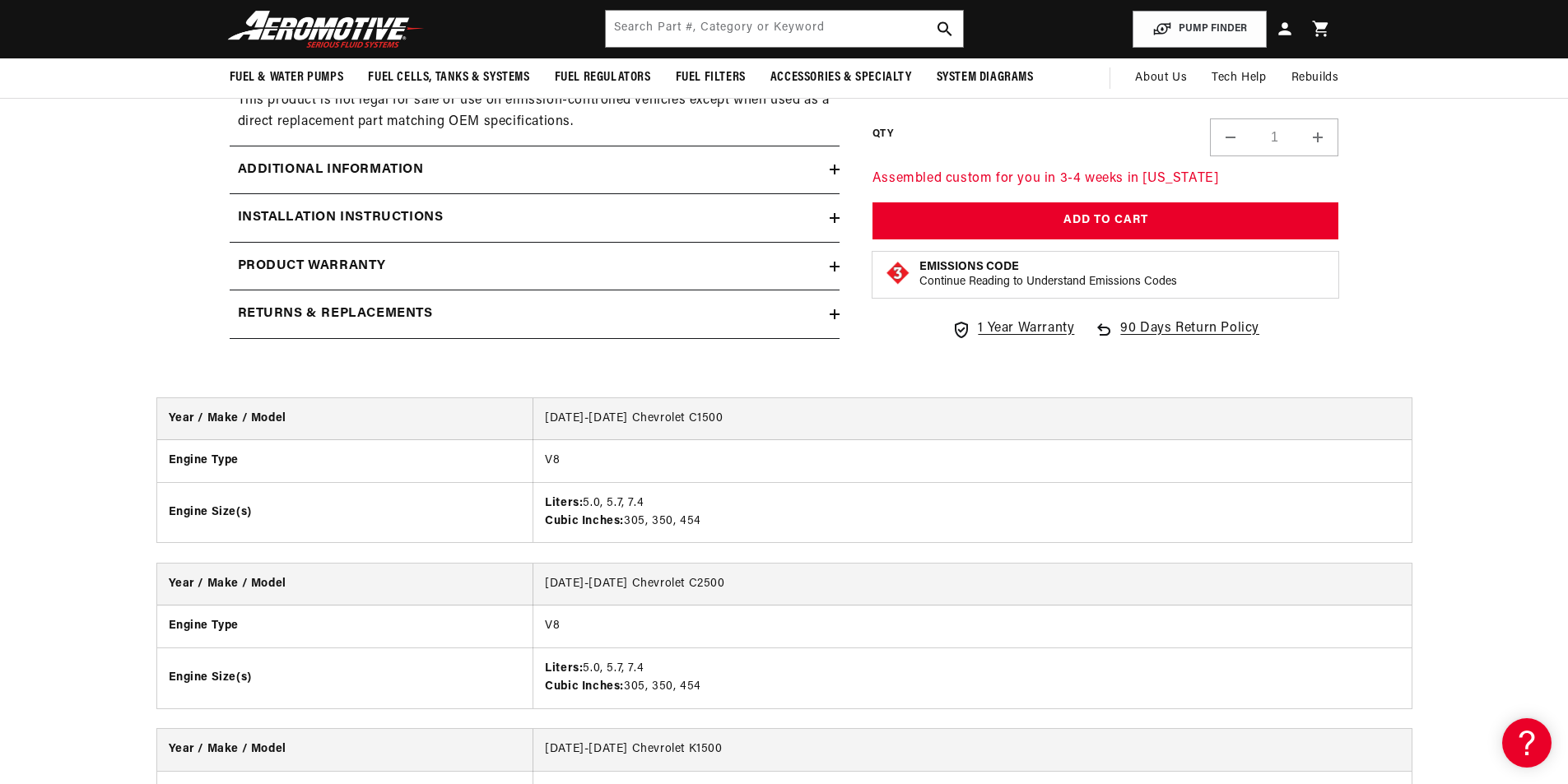
scroll to position [1811, 0]
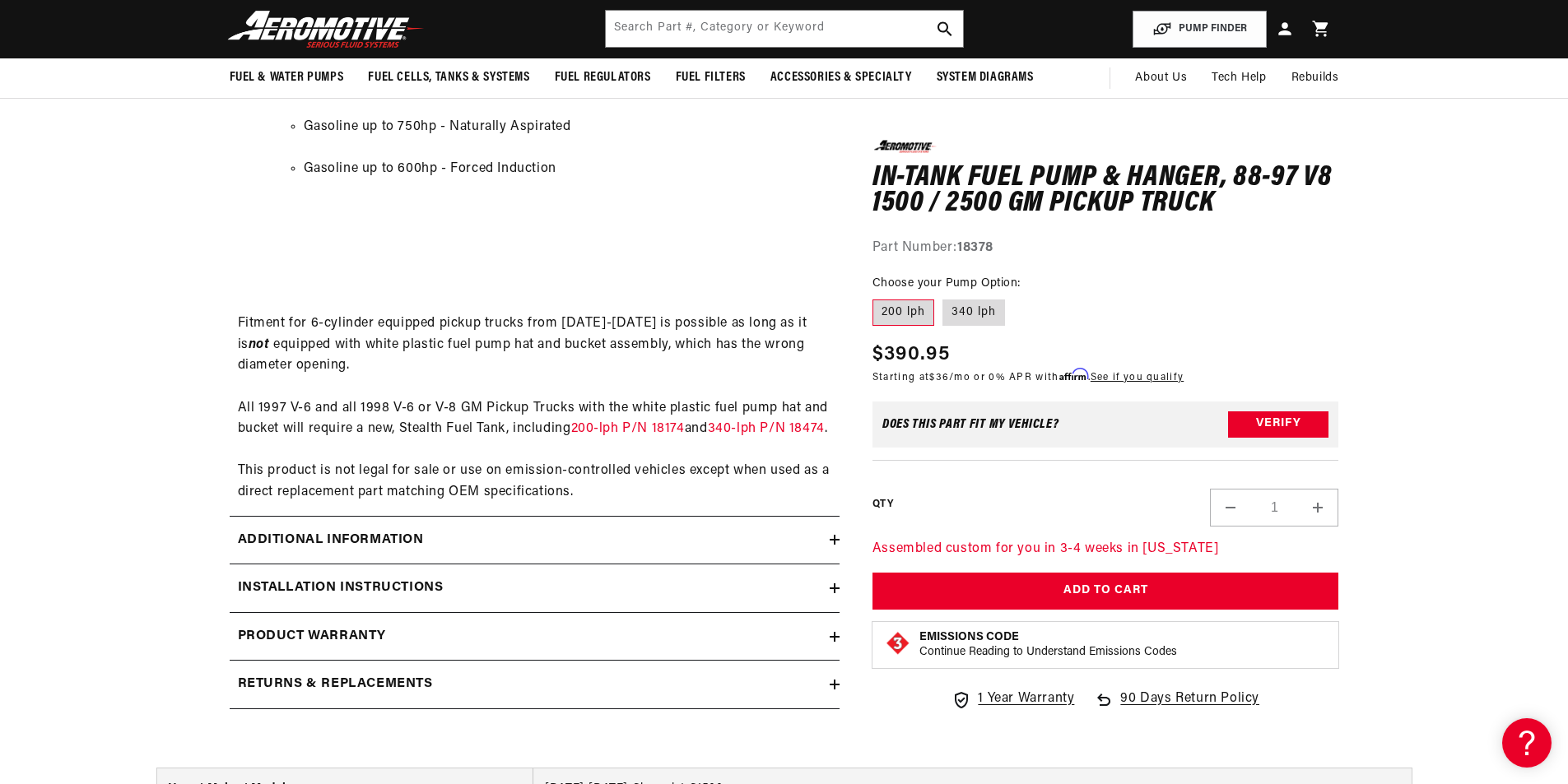
click at [813, 592] on summary "Installation Instructions" at bounding box center [535, 589] width 610 height 48
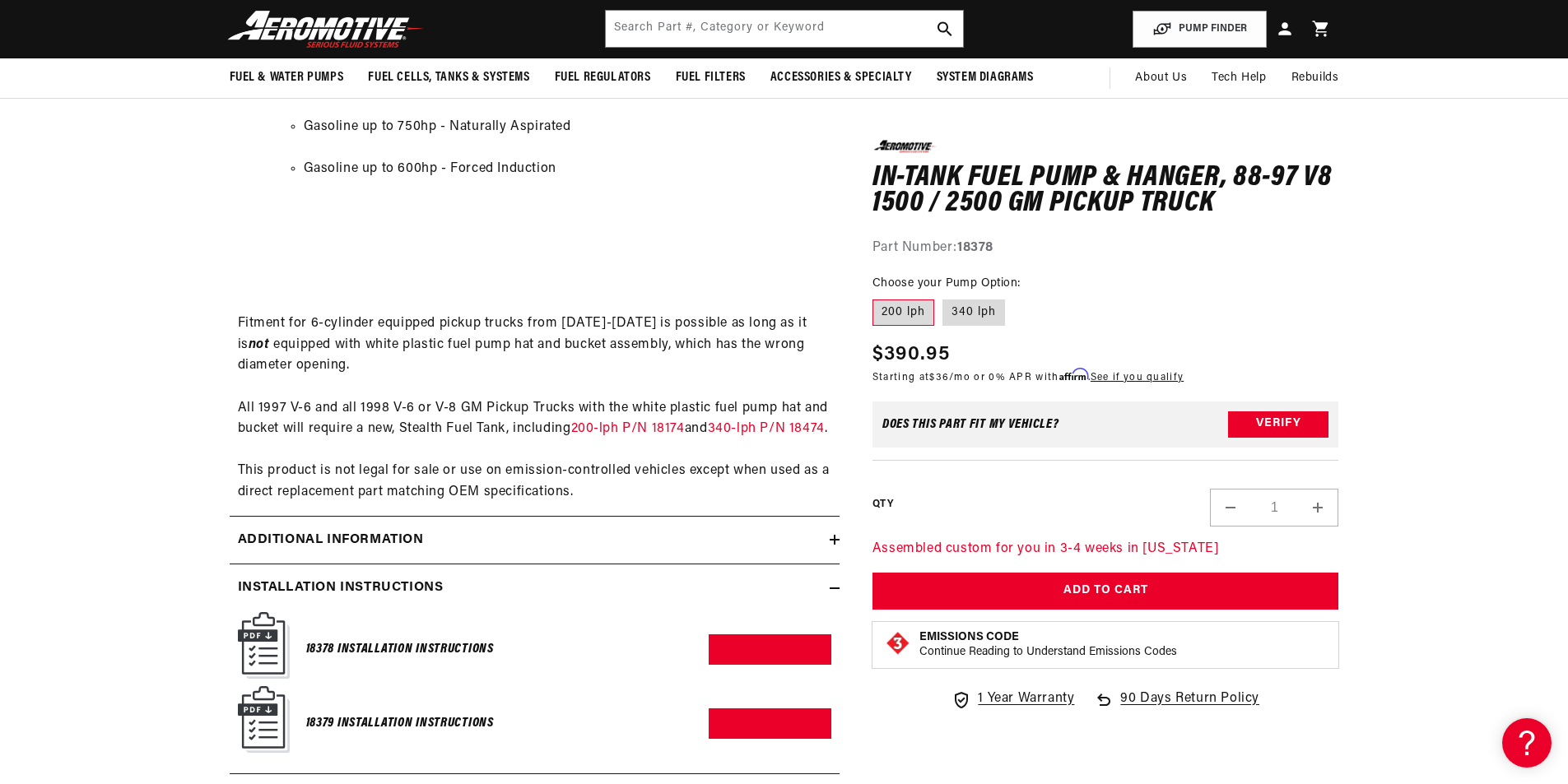
scroll to position [0, 3131]
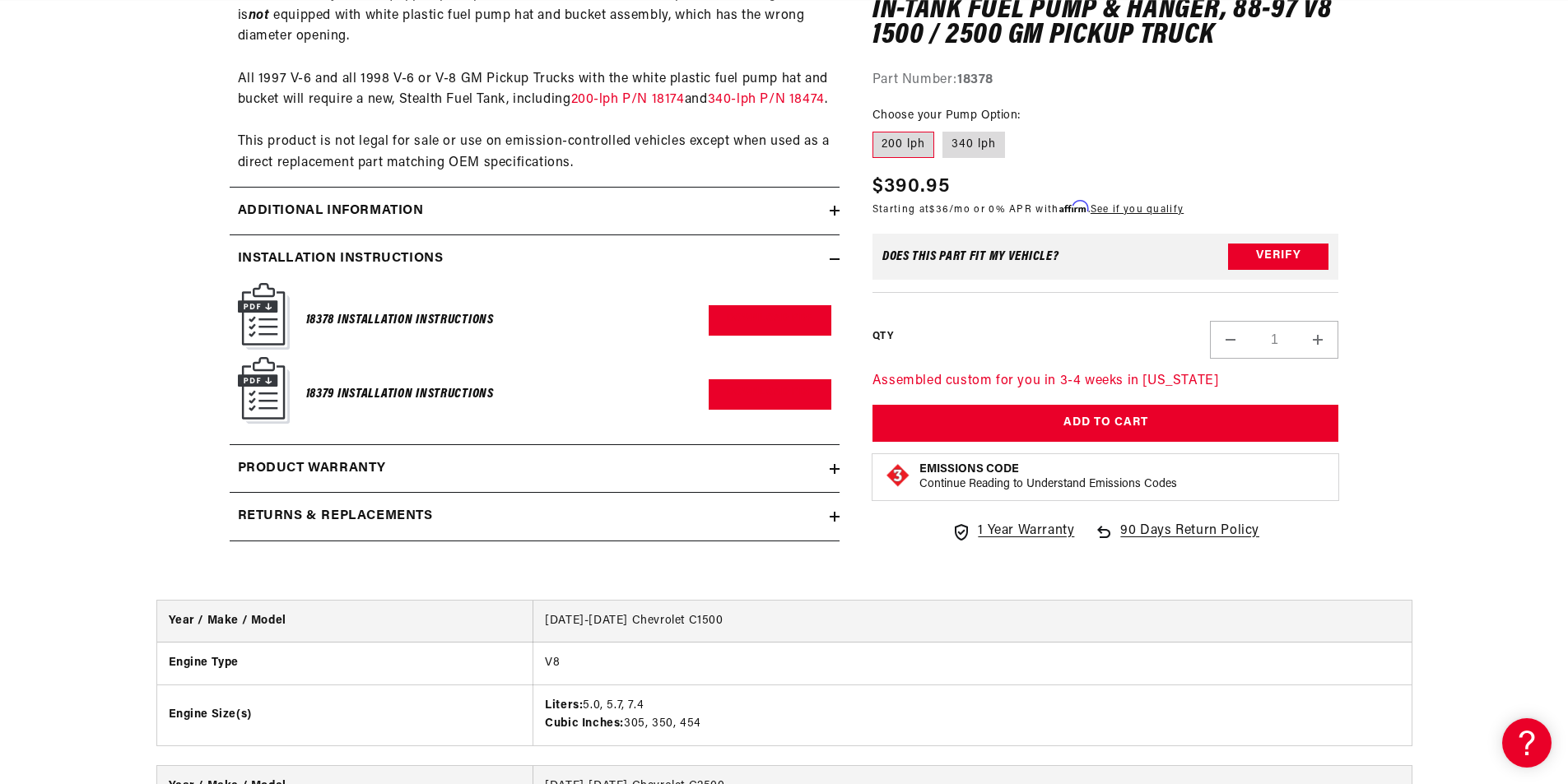
click at [419, 283] on summary "Installation Instructions" at bounding box center [535, 259] width 610 height 48
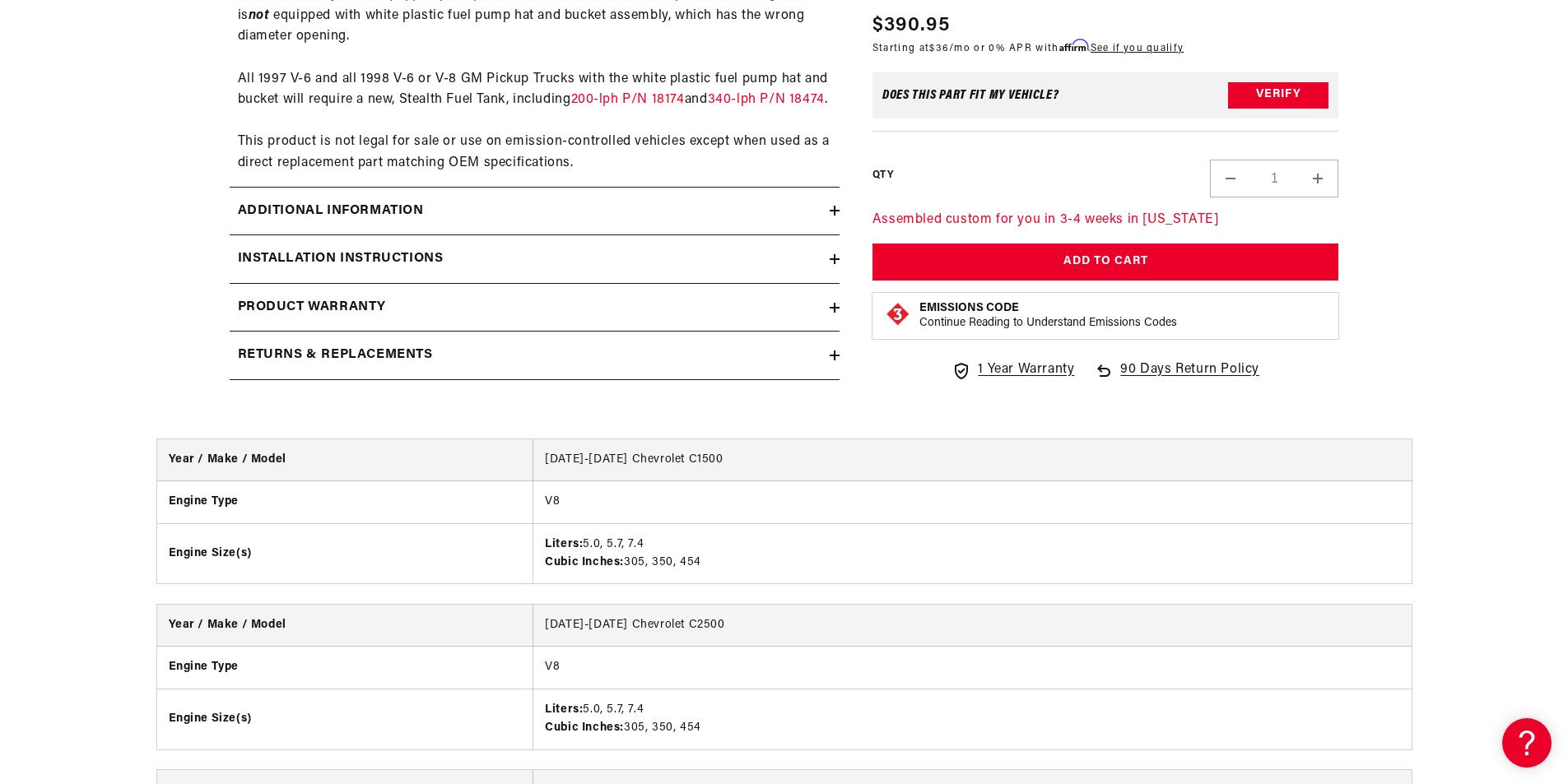
click at [440, 235] on summary "Additional information" at bounding box center [535, 212] width 610 height 48
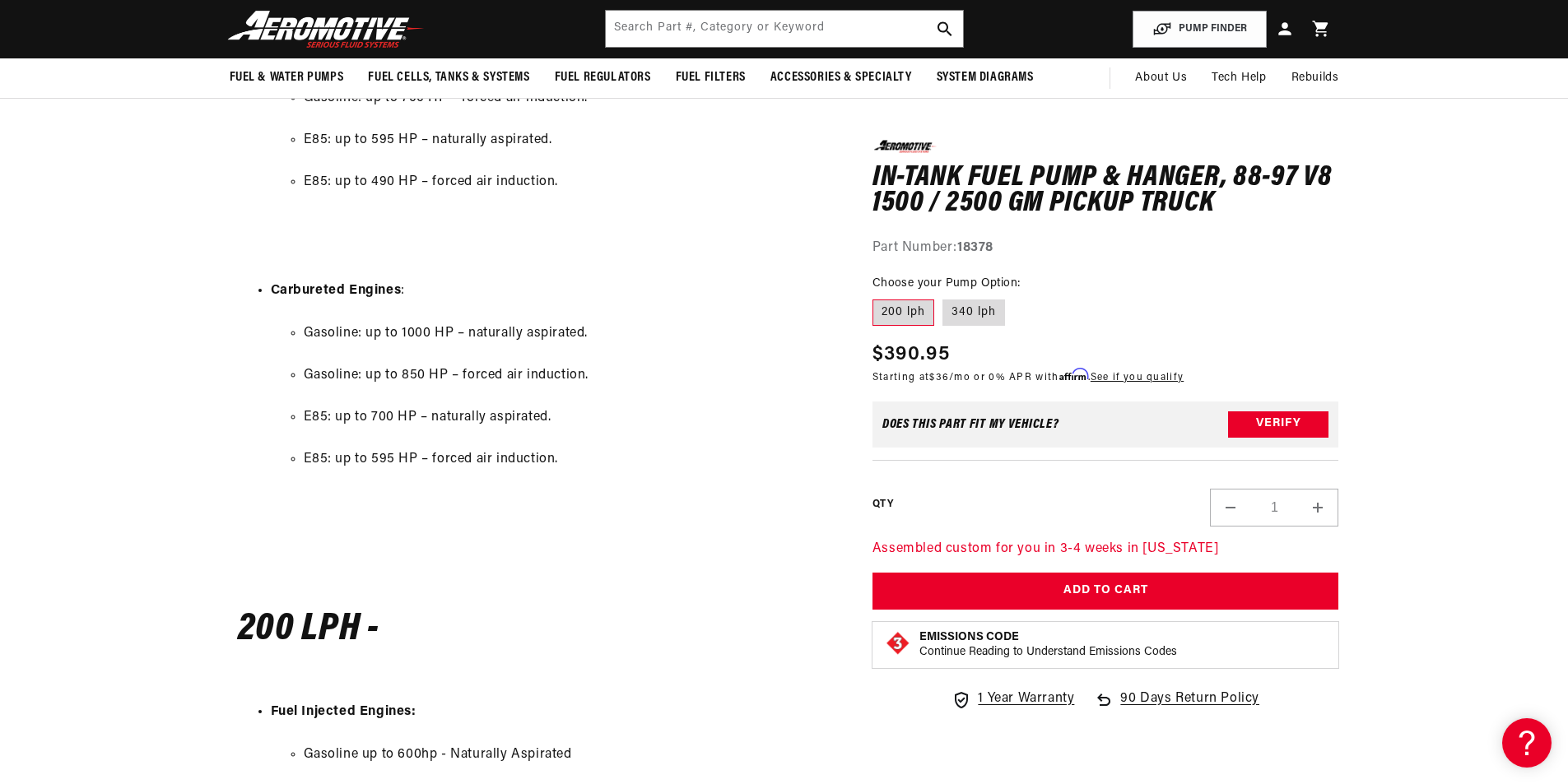
scroll to position [2058, 0]
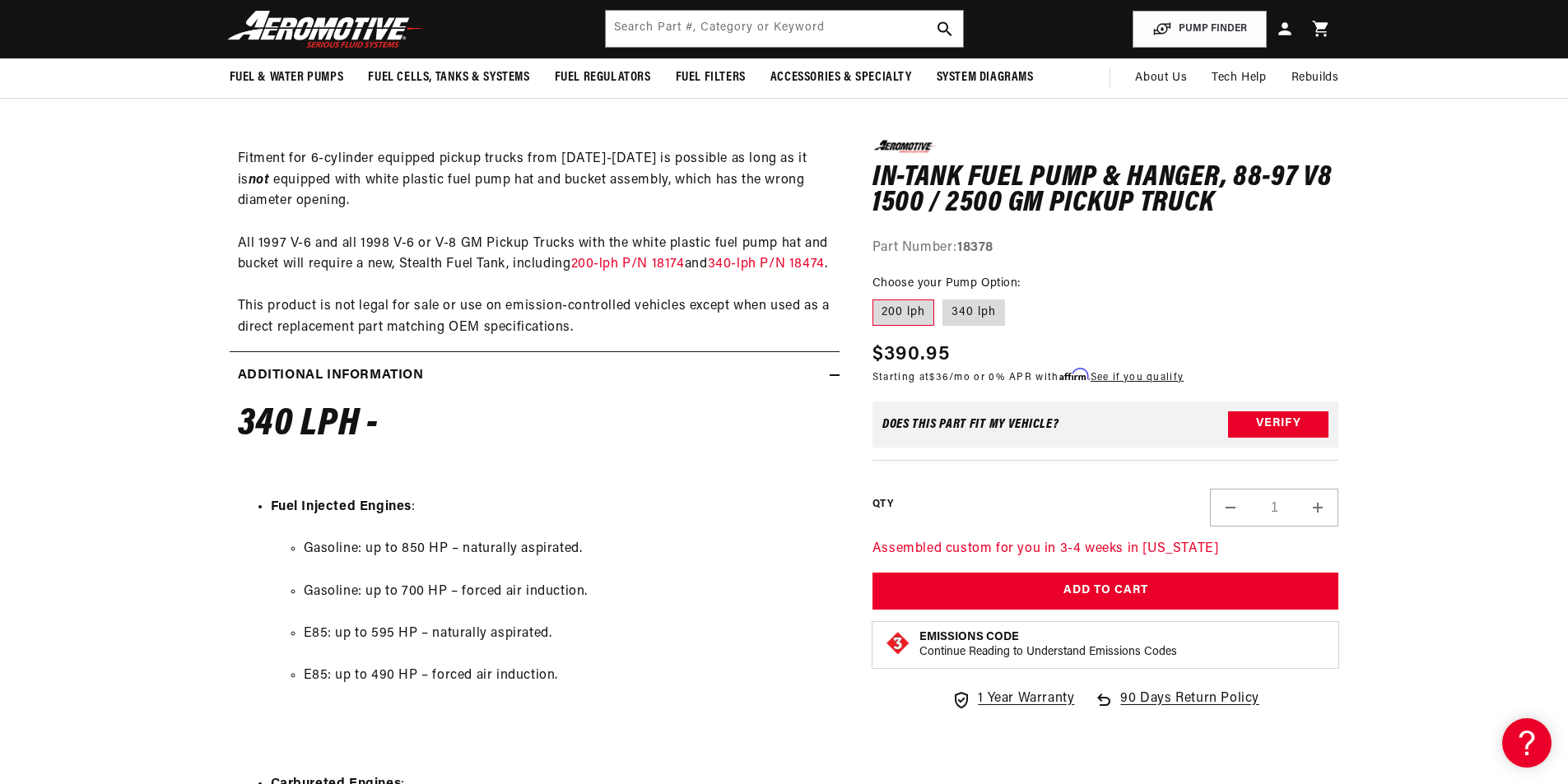
click at [804, 400] on summary "Additional information" at bounding box center [535, 376] width 610 height 48
